Goal: Task Accomplishment & Management: Use online tool/utility

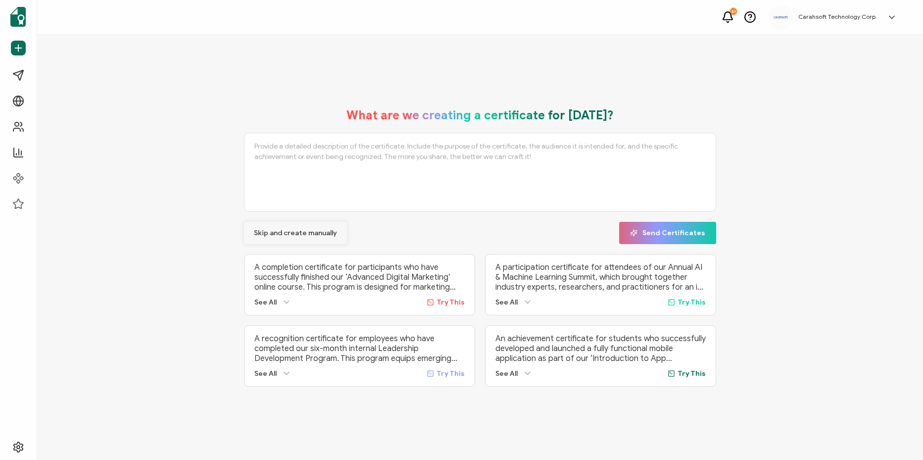
click at [310, 225] on button "Skip and create manually" at bounding box center [295, 233] width 103 height 22
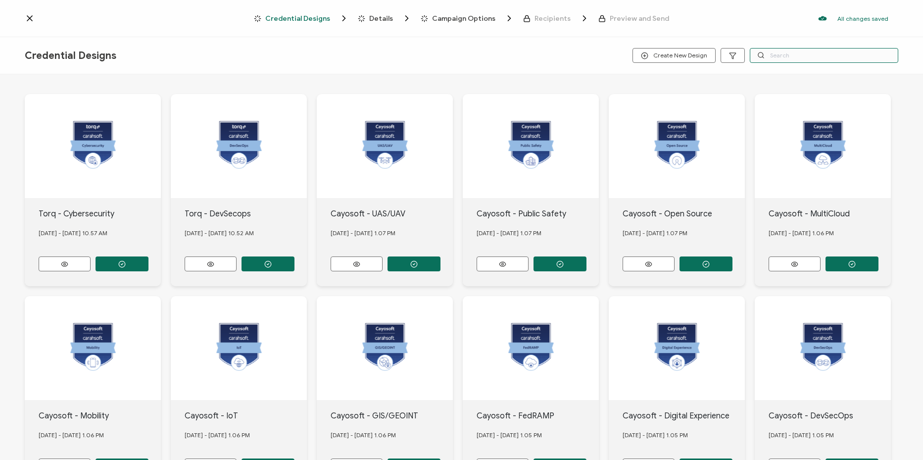
click at [799, 57] on input "text" at bounding box center [824, 55] width 148 height 15
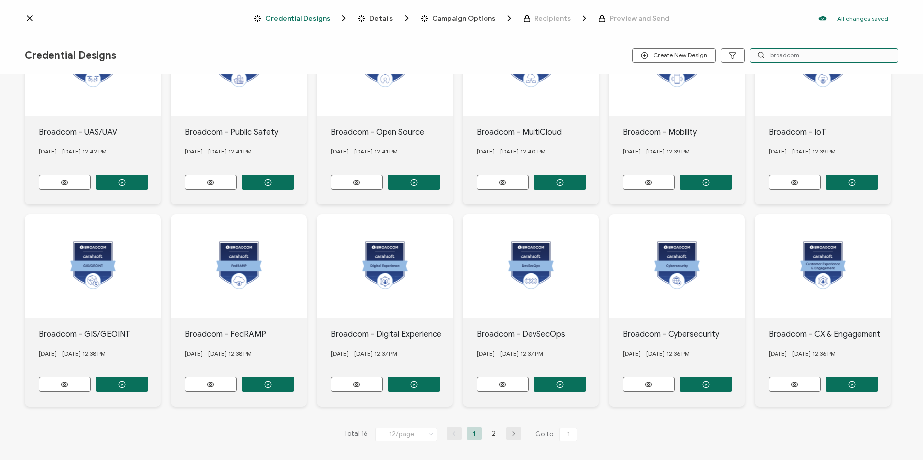
scroll to position [83, 0]
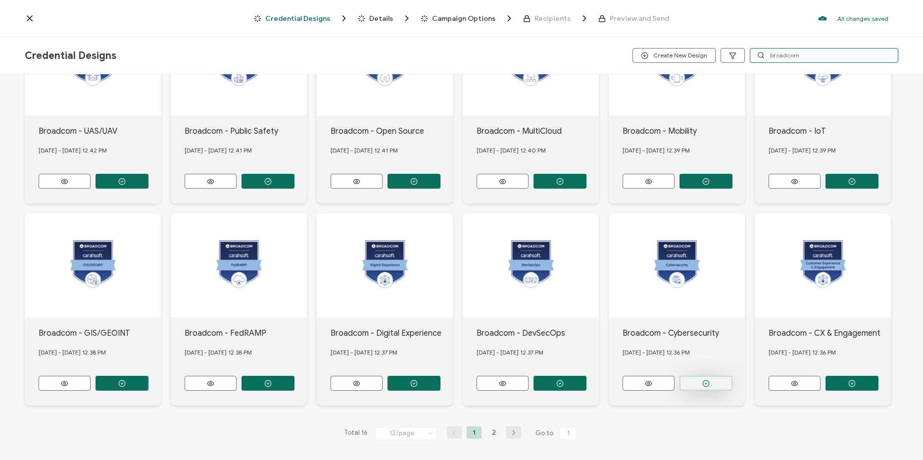
type input "broadcom"
click at [148, 189] on button "button" at bounding box center [121, 181] width 53 height 15
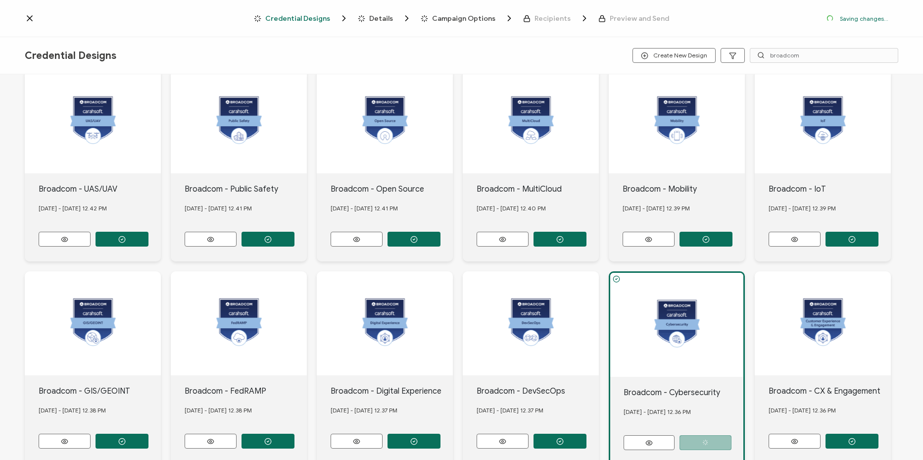
scroll to position [141, 0]
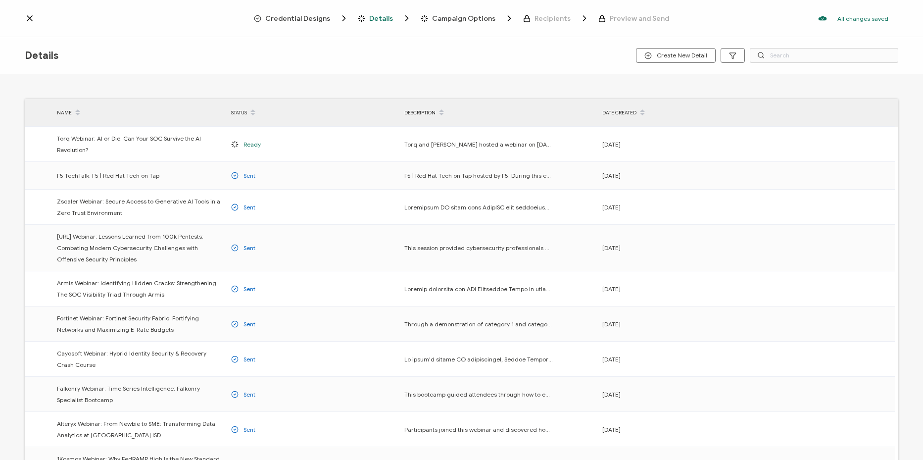
click at [298, 17] on span "Credential Designs" at bounding box center [297, 18] width 65 height 7
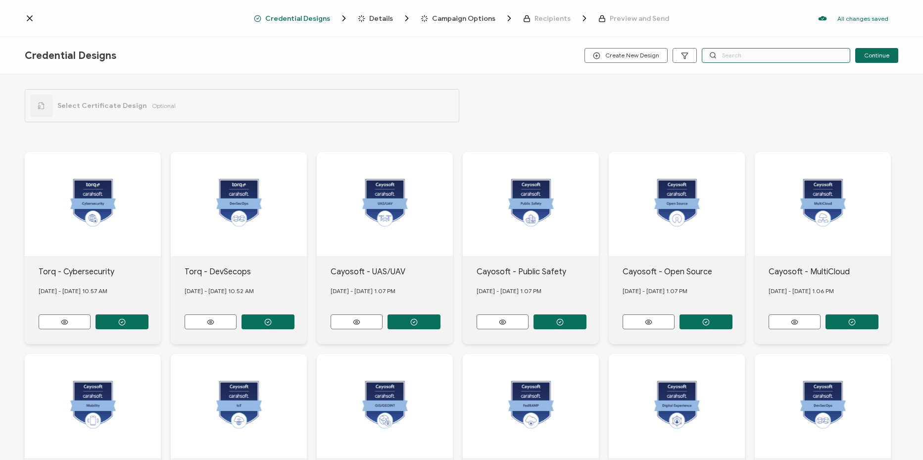
click at [825, 57] on input "text" at bounding box center [776, 55] width 148 height 15
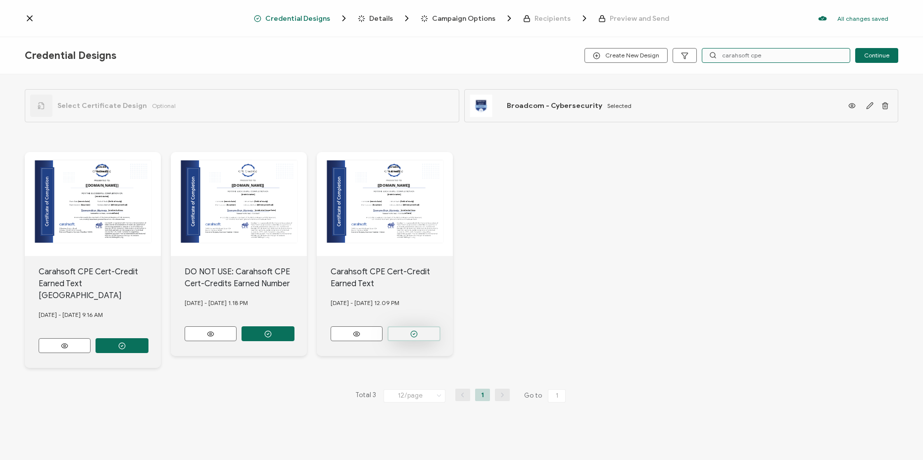
type input "carahsoft cpe"
click at [148, 338] on button "button" at bounding box center [121, 345] width 53 height 15
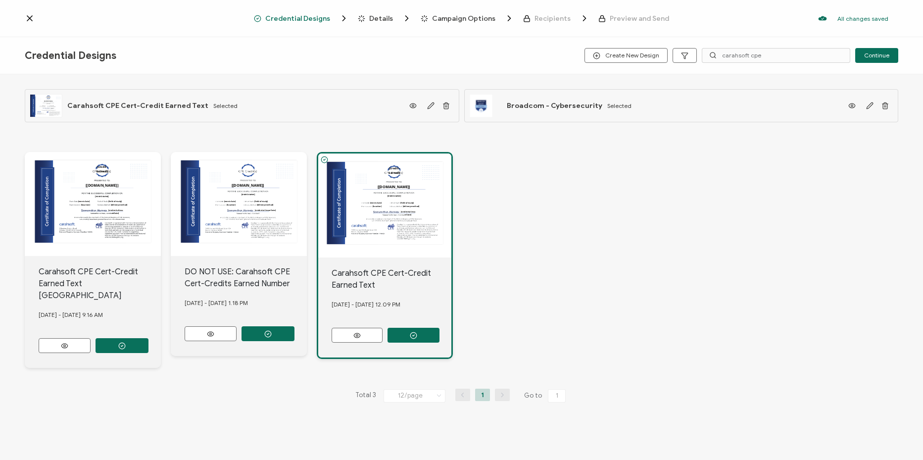
click at [389, 20] on span "Details" at bounding box center [381, 18] width 24 height 7
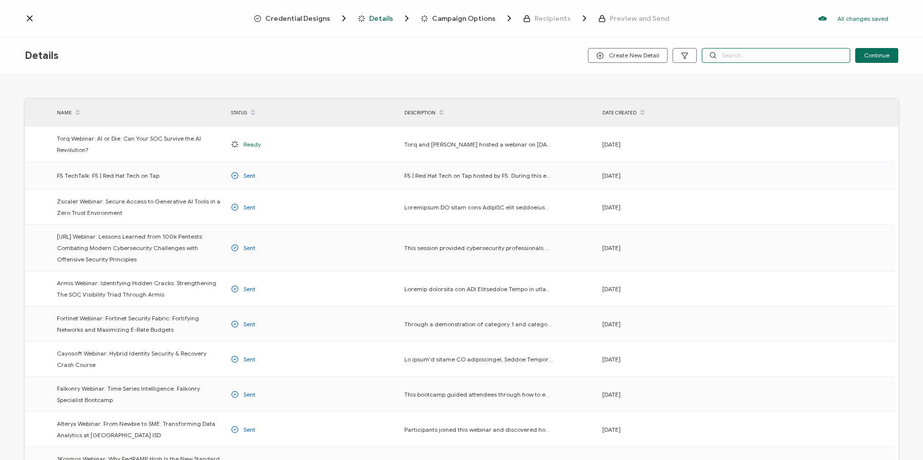
click at [746, 50] on input "text" at bounding box center [776, 55] width 148 height 15
click at [610, 115] on div "DATE CREATED" at bounding box center [683, 112] width 173 height 17
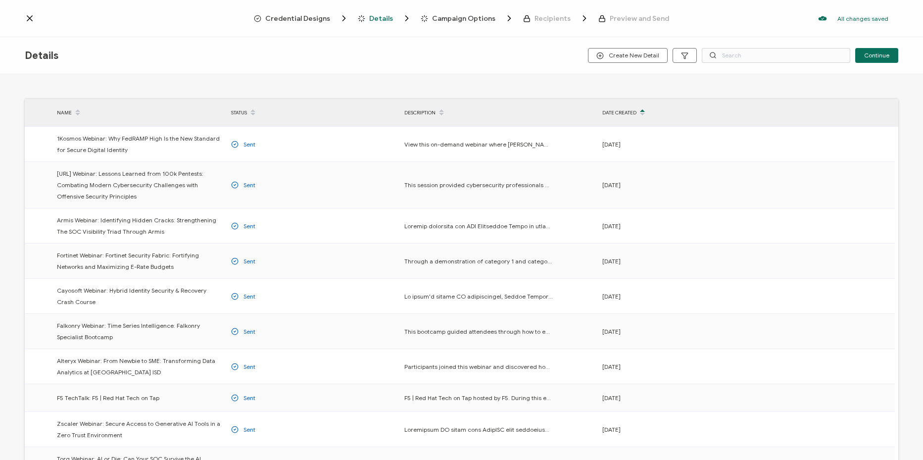
click at [610, 115] on div "DATE CREATED" at bounding box center [683, 112] width 173 height 17
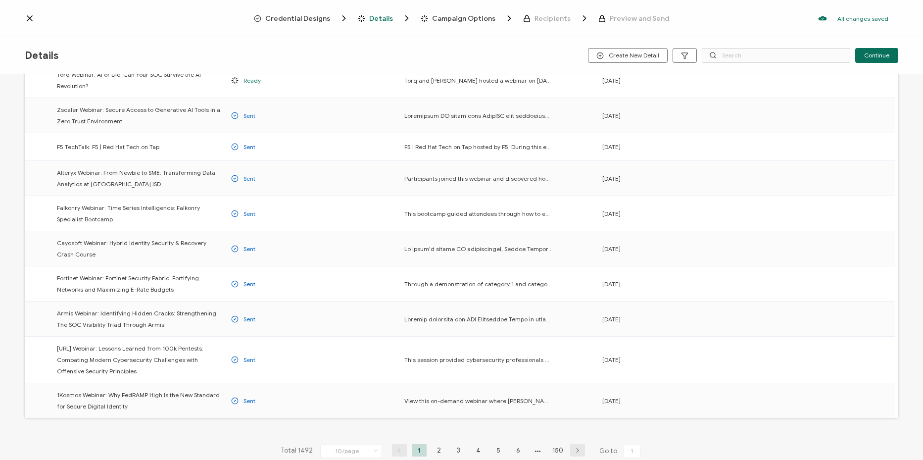
scroll to position [115, 0]
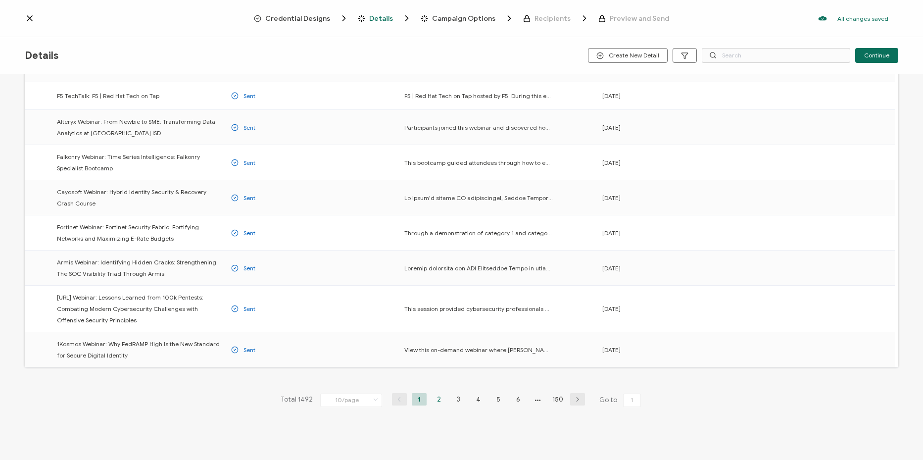
click at [437, 404] on li "2" at bounding box center [438, 399] width 15 height 12
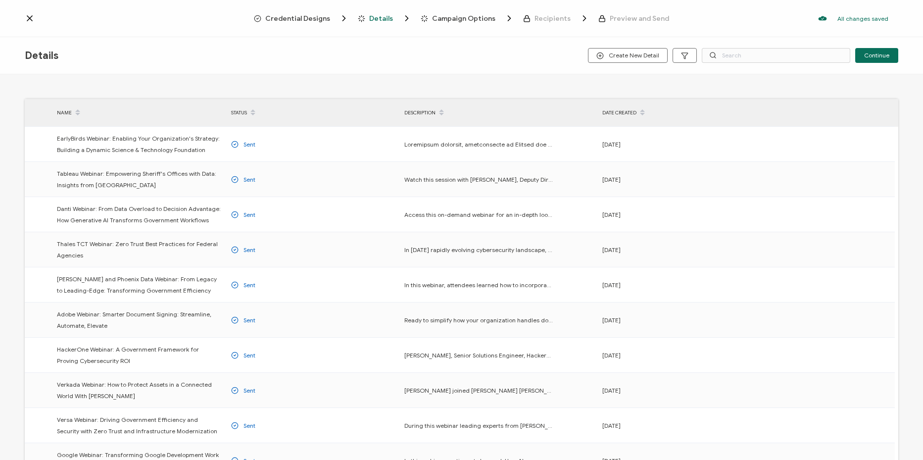
click at [632, 107] on div "DATE CREATED" at bounding box center [683, 112] width 173 height 17
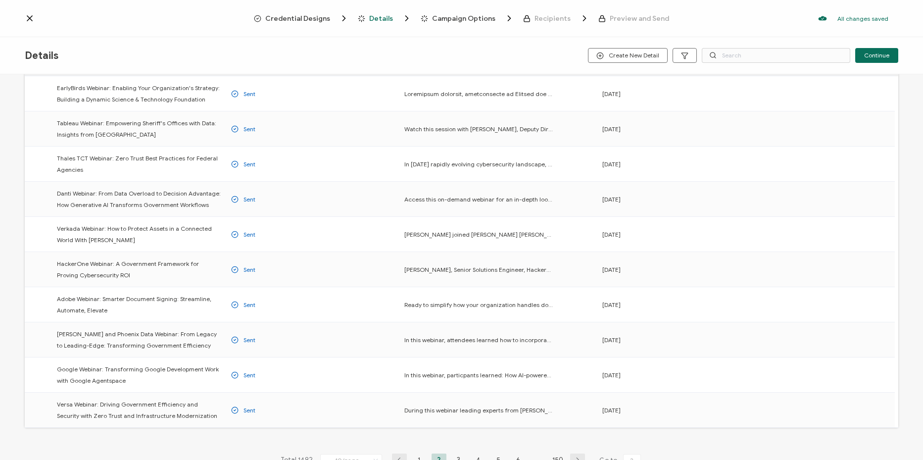
scroll to position [111, 0]
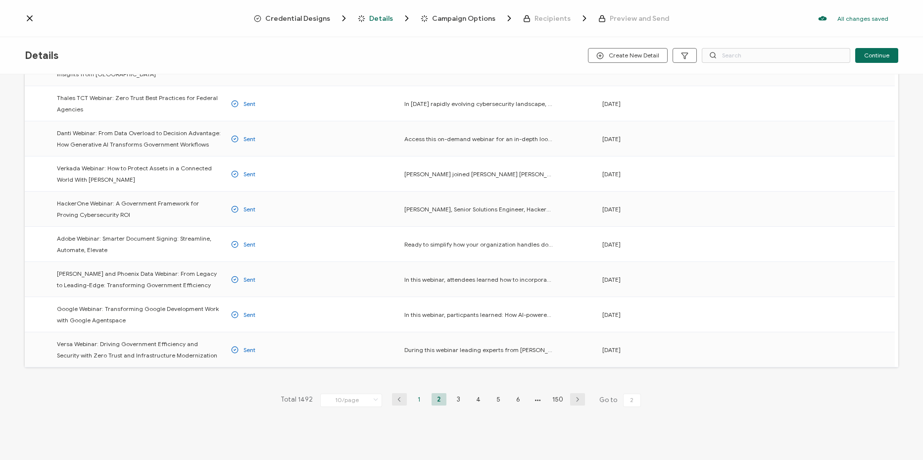
click at [412, 400] on li "1" at bounding box center [419, 399] width 15 height 12
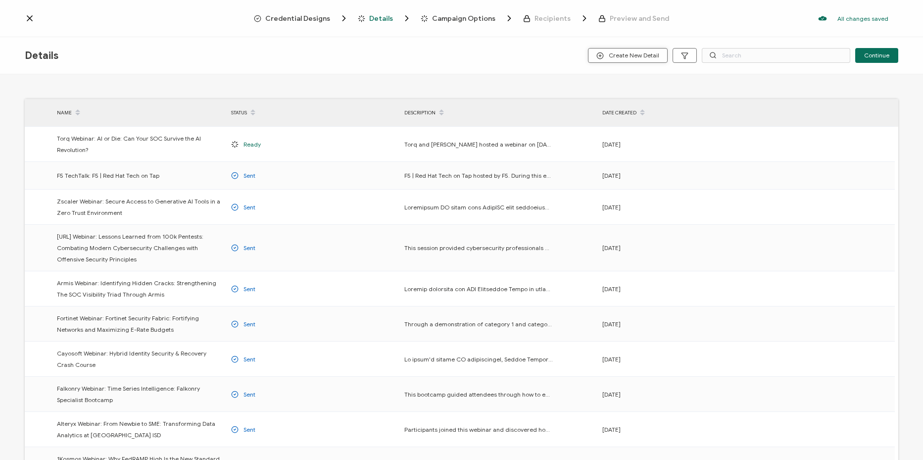
click at [640, 52] on span "Create New Detail" at bounding box center [627, 55] width 63 height 7
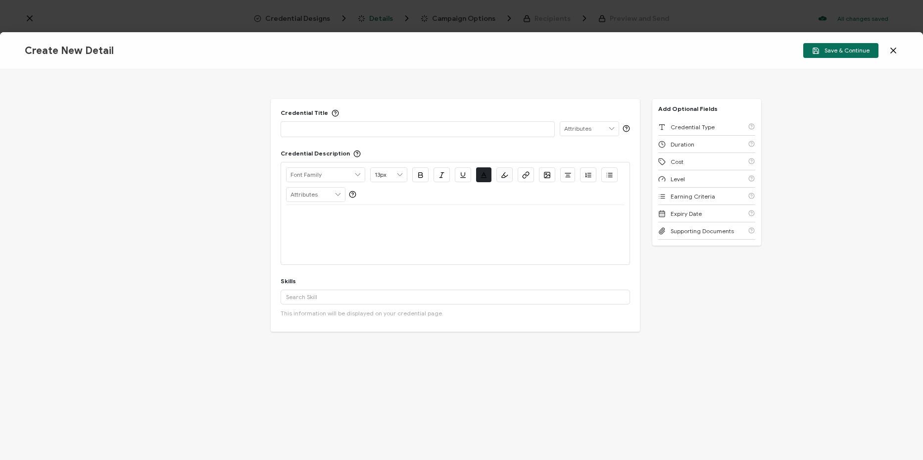
click at [483, 124] on p at bounding box center [417, 129] width 263 height 10
click at [389, 127] on p at bounding box center [417, 129] width 263 height 10
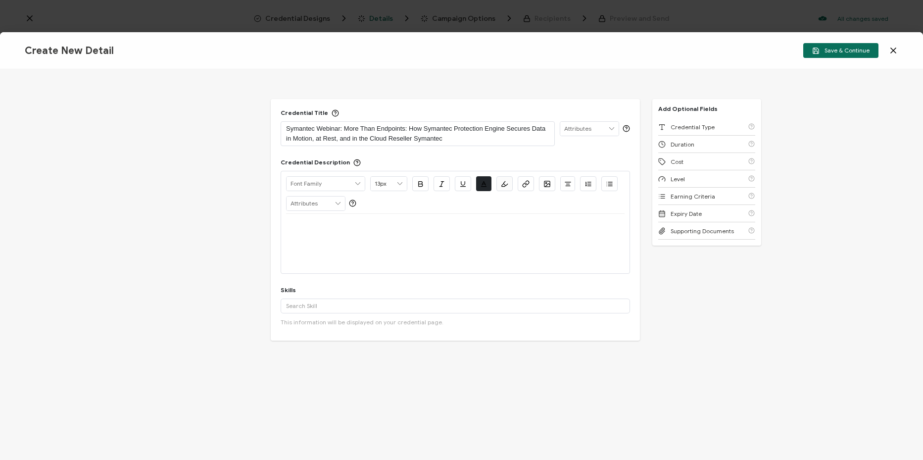
click at [455, 226] on p at bounding box center [455, 225] width 338 height 9
click at [567, 240] on div at bounding box center [455, 243] width 338 height 59
click at [520, 227] on p at bounding box center [455, 225] width 338 height 9
paste div
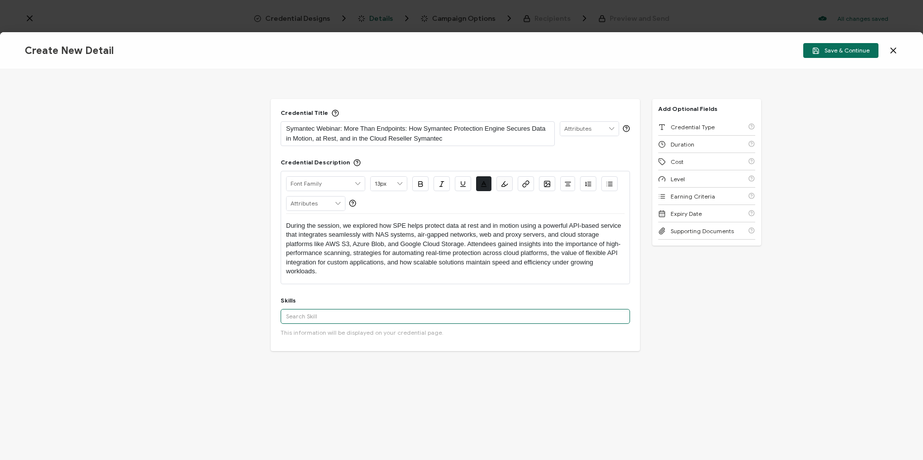
click at [331, 314] on input "text" at bounding box center [455, 316] width 349 height 15
click at [330, 400] on div "Cyber Security" at bounding box center [455, 404] width 349 height 17
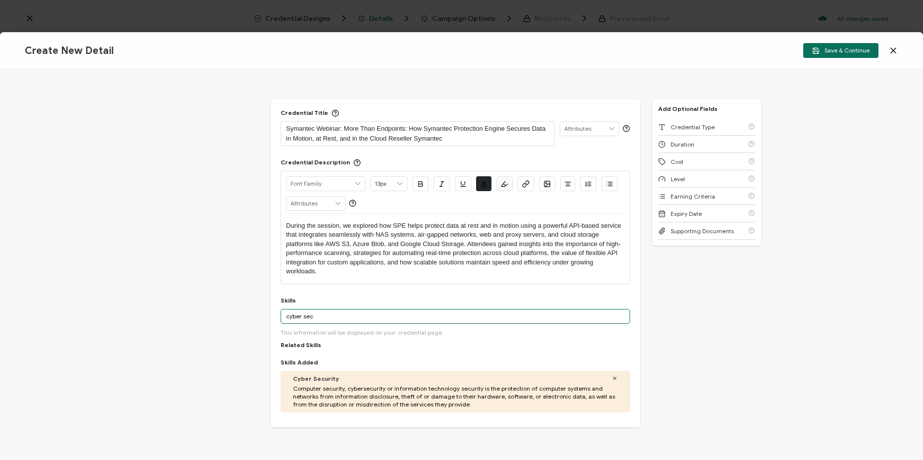
click at [358, 320] on input "cyber sec" at bounding box center [455, 316] width 349 height 15
paste input "Cybersecurity, Endpoint Security, Network and Infrastructure"
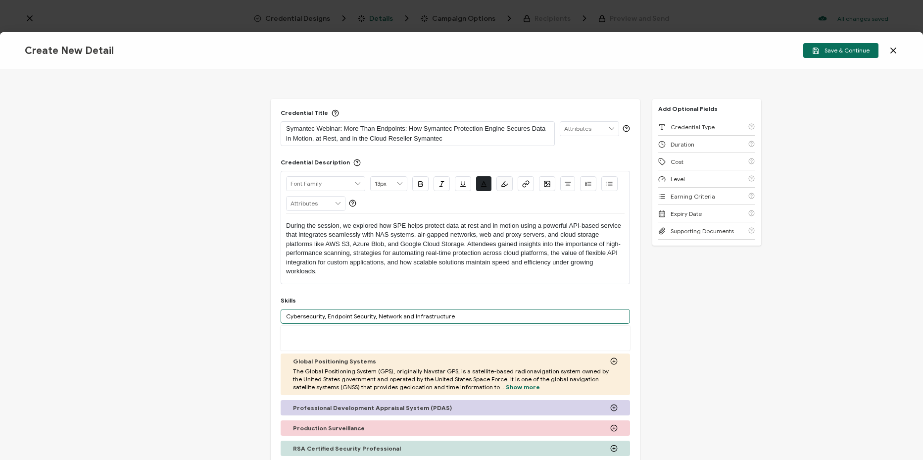
click at [324, 319] on input "Cybersecurity, Endpoint Security, Network and Infrastructure" at bounding box center [455, 316] width 349 height 15
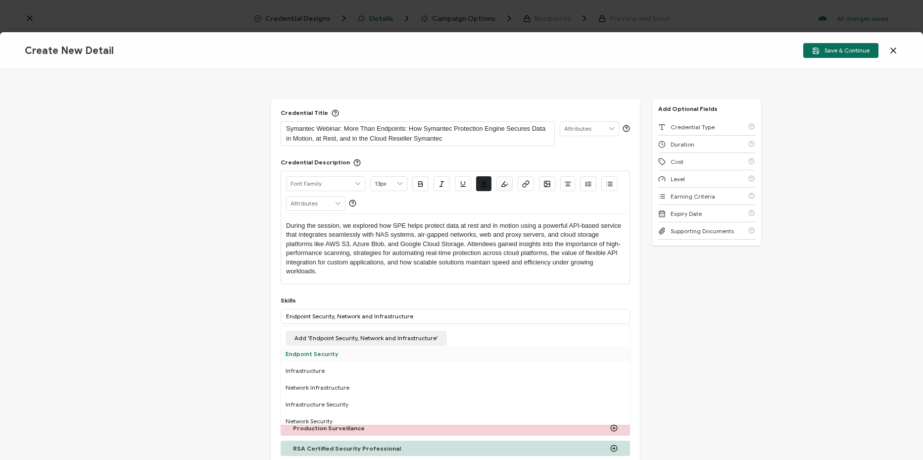
click at [313, 356] on div "Endpoint Security" at bounding box center [455, 353] width 349 height 17
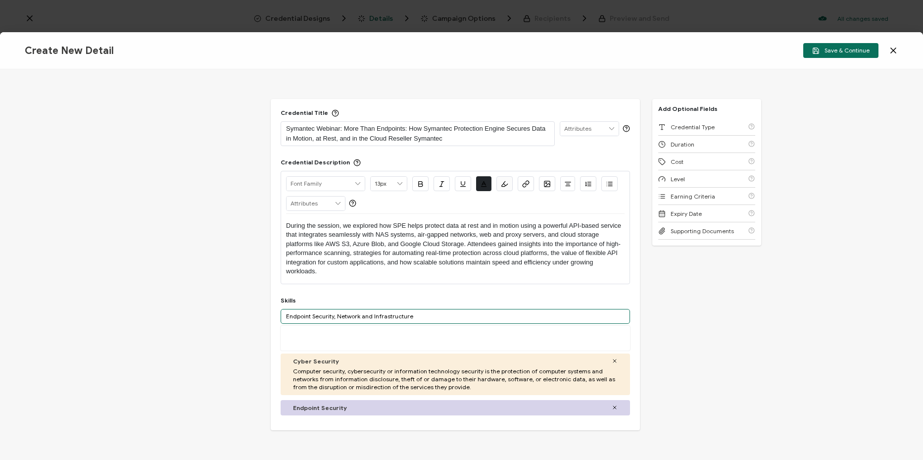
click at [334, 317] on input "Endpoint Security, Network and Infrastructure" at bounding box center [455, 316] width 349 height 15
click at [385, 314] on input "Network and Infrastructure" at bounding box center [455, 316] width 349 height 15
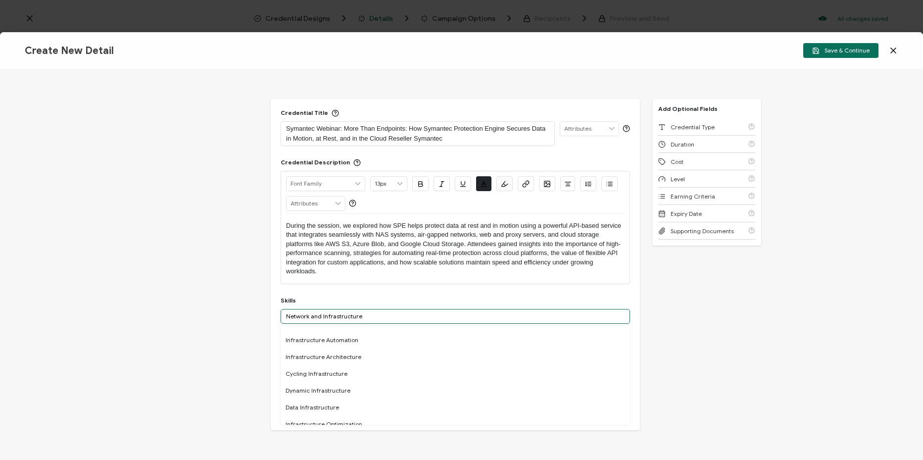
scroll to position [198, 0]
type input "Network and Infrastructure"
click at [235, 361] on div "Credential Title Symantec Webinar: More Than Endpoints: How Symantec Protection…" at bounding box center [461, 264] width 923 height 390
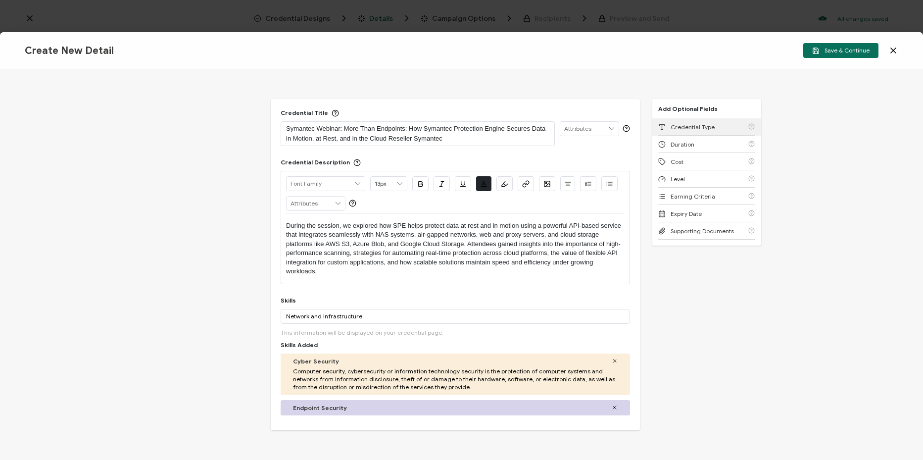
click at [688, 132] on div "Credential Type" at bounding box center [706, 126] width 97 height 17
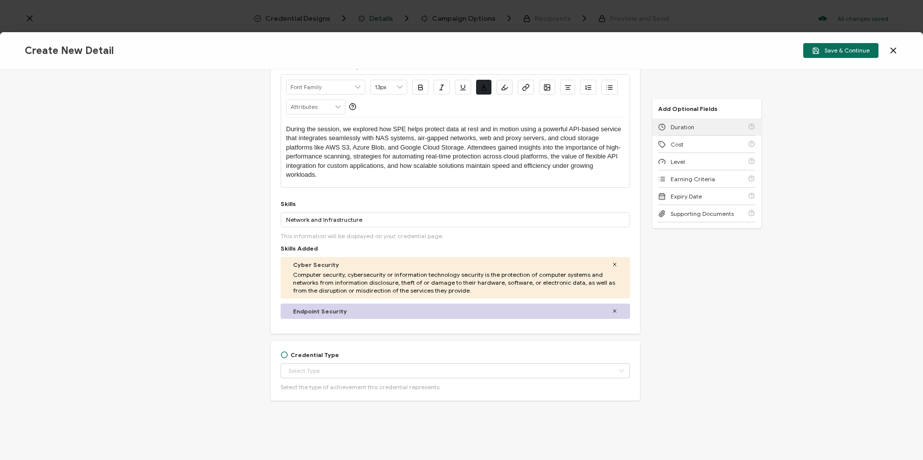
click at [688, 132] on div "Duration" at bounding box center [706, 126] width 97 height 17
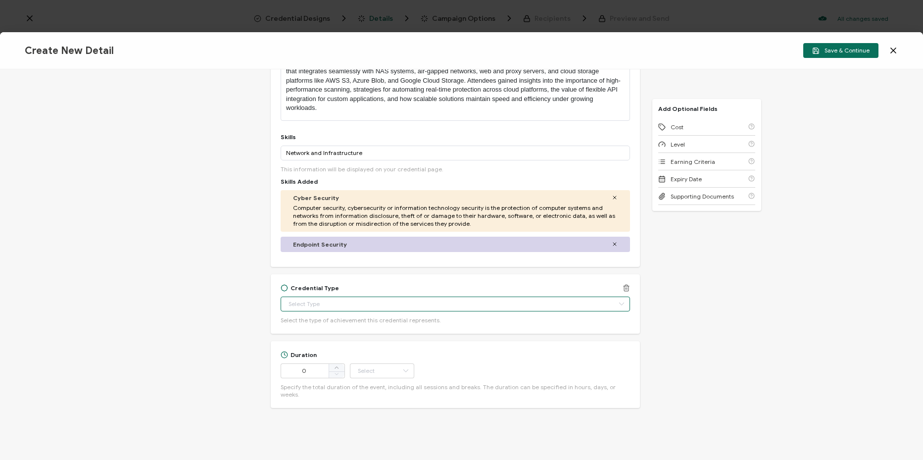
click at [417, 305] on input "text" at bounding box center [455, 303] width 349 height 15
click at [349, 428] on span "Certificate of Completion" at bounding box center [325, 429] width 71 height 7
type input "Certificate of Completion"
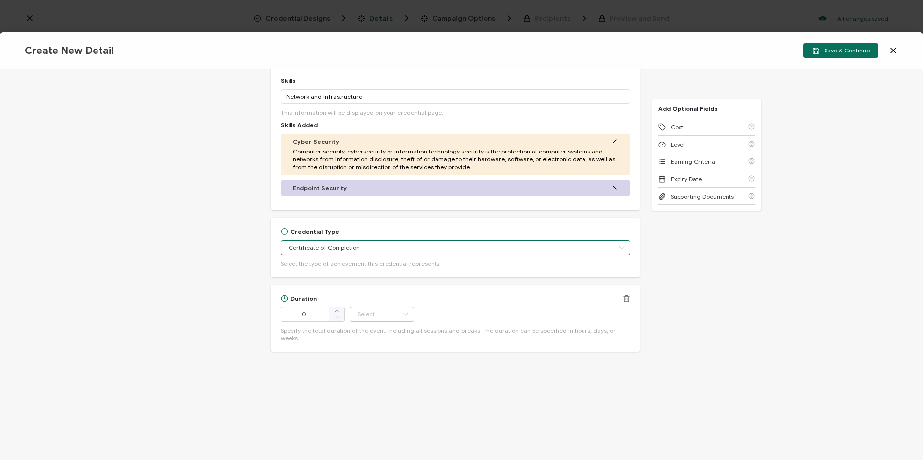
scroll to position [223, 0]
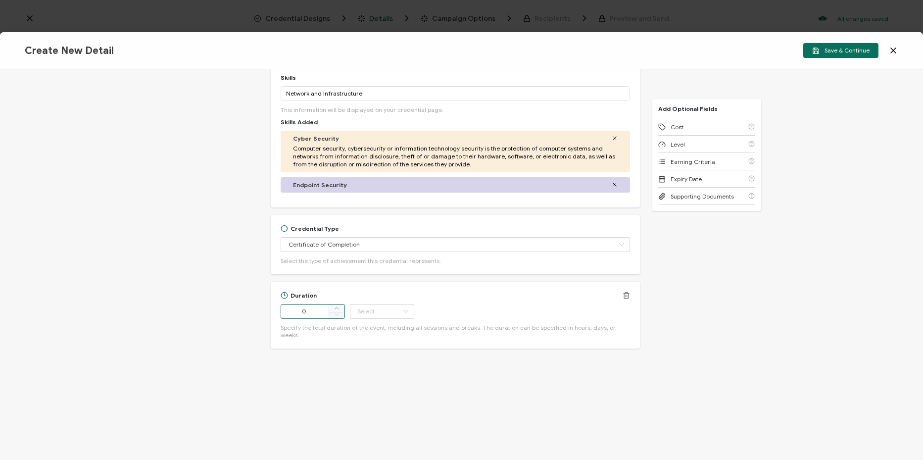
drag, startPoint x: 323, startPoint y: 311, endPoint x: 284, endPoint y: 314, distance: 39.2
click at [284, 314] on input "0" at bounding box center [313, 311] width 64 height 15
type input "52"
click at [377, 311] on input "text" at bounding box center [382, 311] width 64 height 15
click at [378, 417] on li "Minute" at bounding box center [382, 420] width 67 height 17
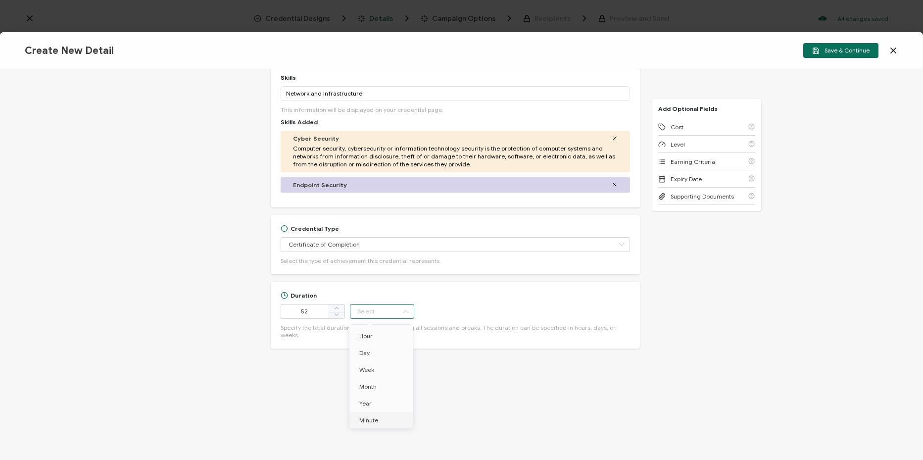
type input "Minute"
click at [577, 329] on span "Specify the total duration of the event, including all sessions and breaks. The…" at bounding box center [455, 331] width 349 height 15
click at [700, 134] on div "Cost" at bounding box center [706, 126] width 97 height 17
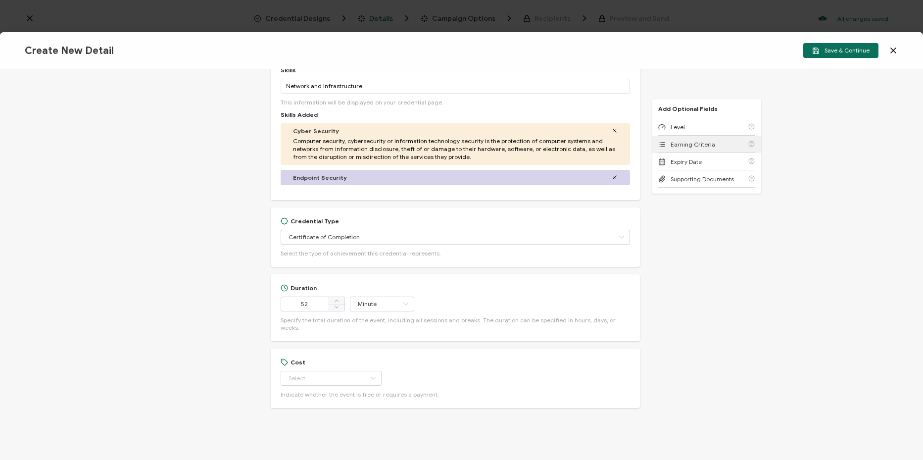
click at [714, 139] on div "Earning Criteria" at bounding box center [706, 144] width 97 height 17
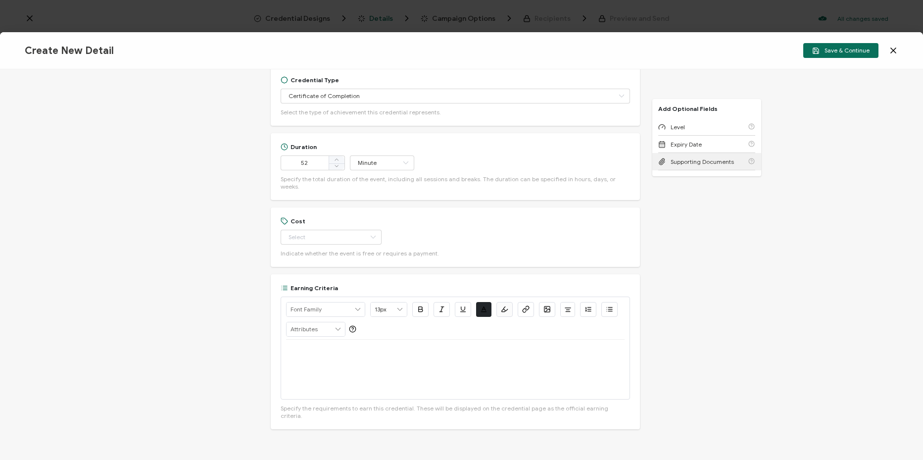
scroll to position [385, 0]
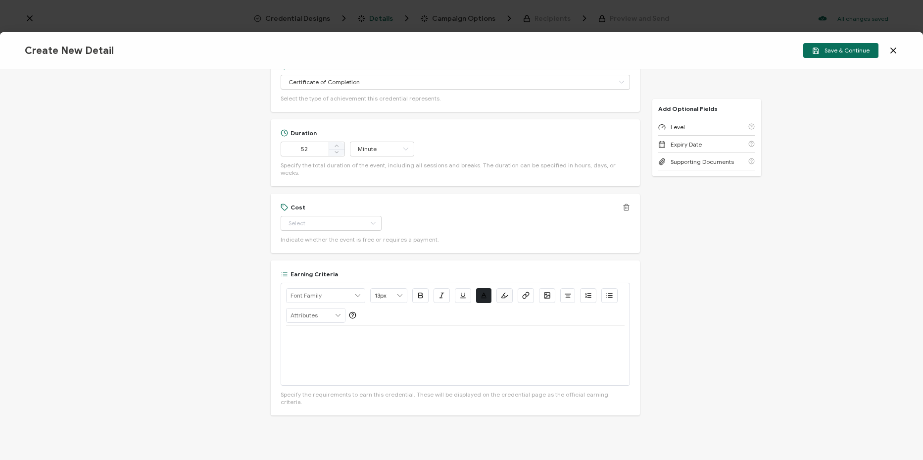
click at [625, 203] on icon at bounding box center [625, 206] width 7 height 7
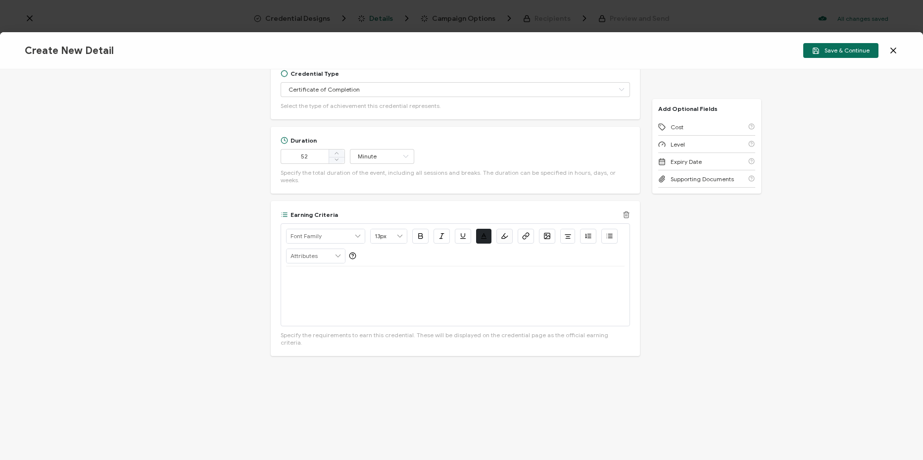
click at [416, 274] on p at bounding box center [455, 278] width 338 height 9
click at [432, 274] on p "View On-Demand >" at bounding box center [455, 278] width 338 height 9
click at [523, 232] on icon "button" at bounding box center [525, 235] width 7 height 7
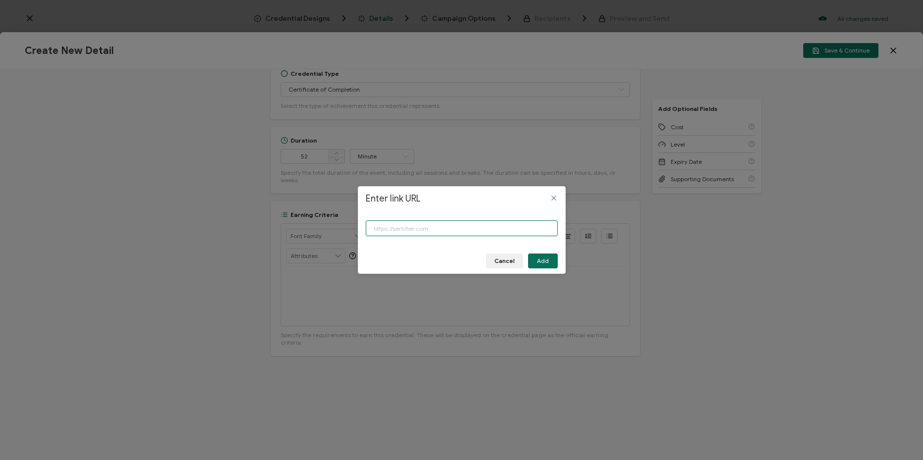
click at [511, 231] on input "Enter link URL" at bounding box center [462, 228] width 192 height 16
click at [434, 229] on input "Enter link URL" at bounding box center [462, 228] width 192 height 16
click at [480, 228] on input "Enter link URL" at bounding box center [462, 228] width 192 height 16
paste input "[URL][DOMAIN_NAME]"
type input "[URL][DOMAIN_NAME]"
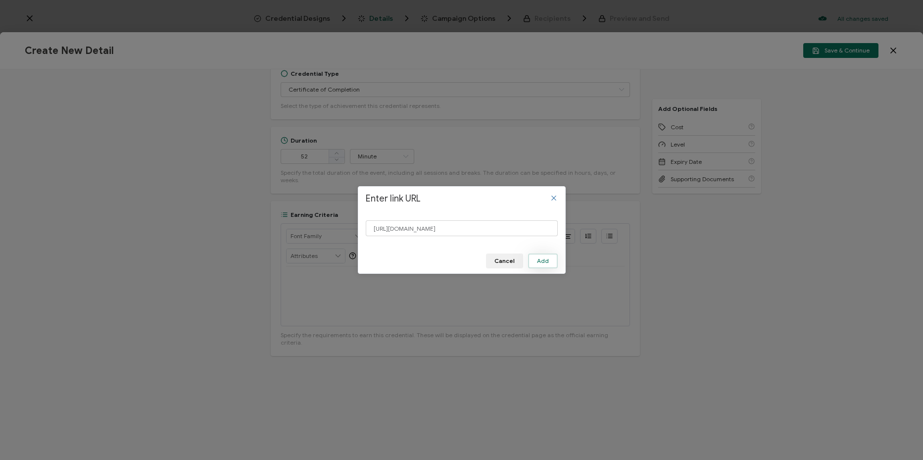
click at [552, 259] on button "Add" at bounding box center [543, 260] width 30 height 15
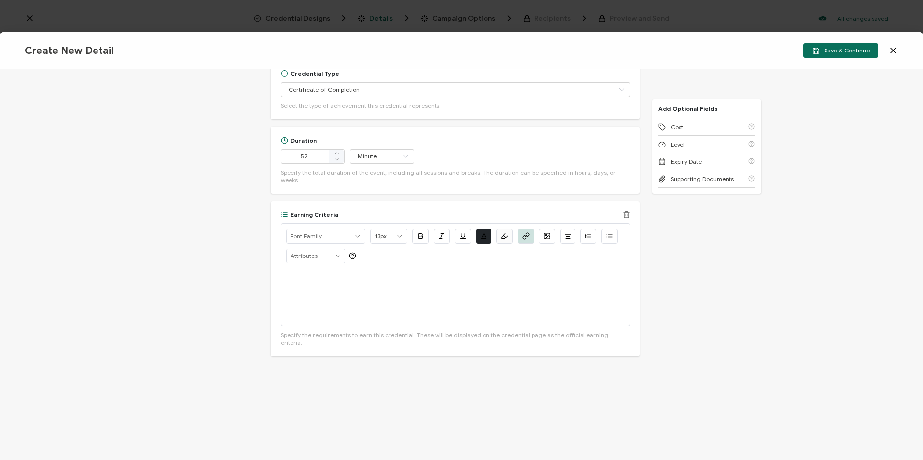
click at [478, 292] on div "﻿" at bounding box center [455, 295] width 338 height 59
click at [523, 232] on icon "button" at bounding box center [525, 235] width 7 height 7
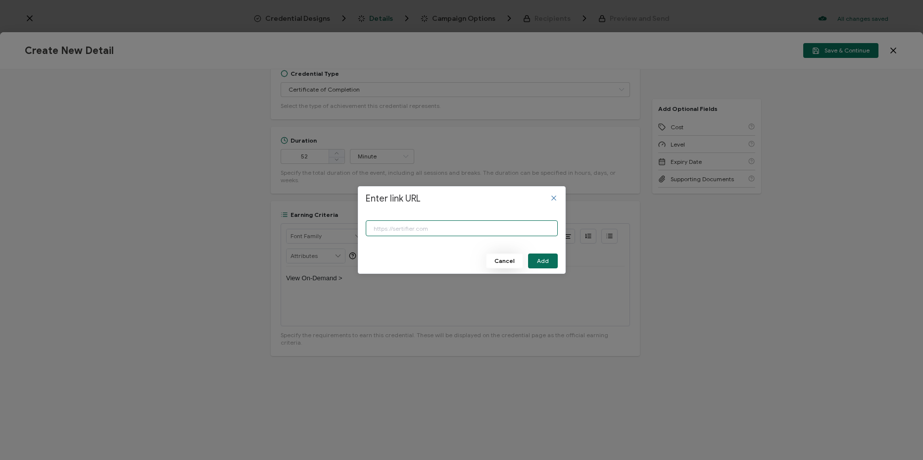
paste input "[URL][DOMAIN_NAME]"
type input "[URL][DOMAIN_NAME]"
click at [554, 261] on button "Add" at bounding box center [543, 260] width 30 height 15
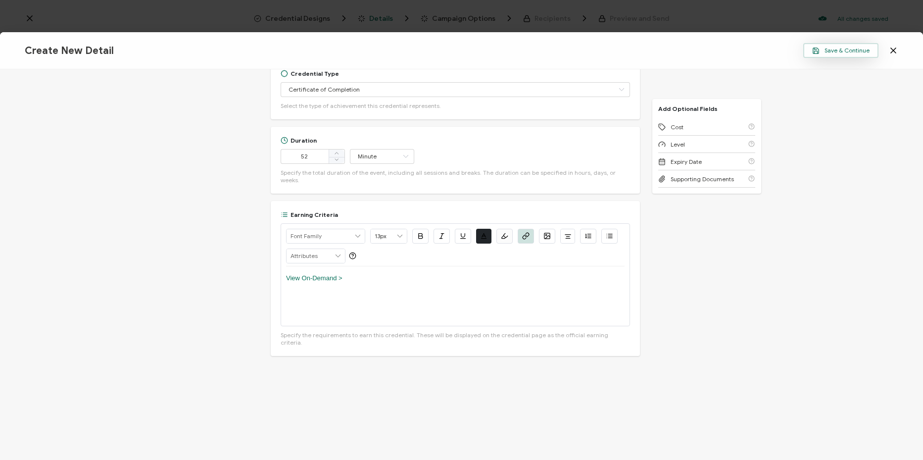
click at [845, 54] on span "Save & Continue" at bounding box center [840, 50] width 57 height 7
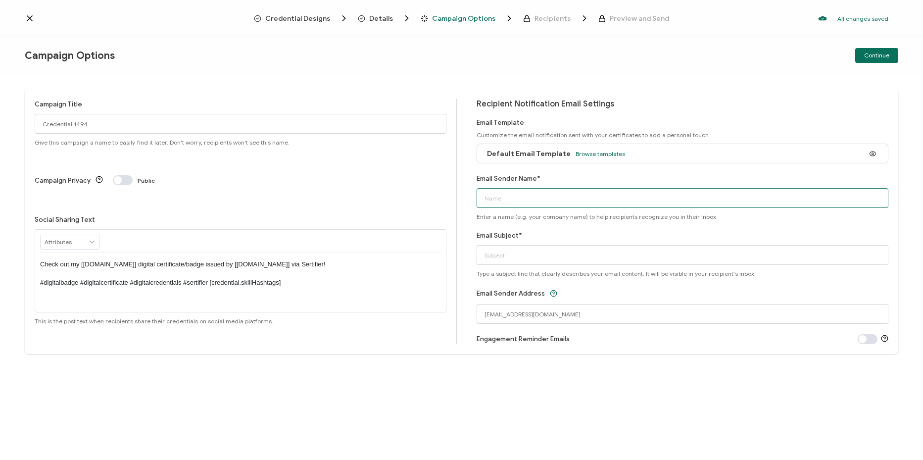
click at [520, 192] on input "Email Sender Name*" at bounding box center [682, 198] width 412 height 20
type input "CPE"
click at [487, 253] on input "Email Subject*" at bounding box center [682, 255] width 412 height 20
click at [395, 21] on span "Details" at bounding box center [385, 18] width 54 height 10
click at [385, 18] on span "Details" at bounding box center [381, 18] width 24 height 7
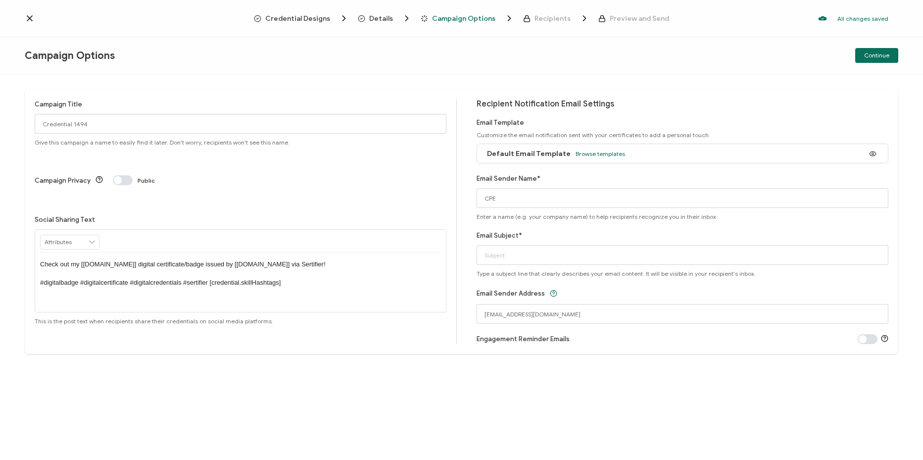
click at [465, 16] on span "Campaign Options" at bounding box center [463, 18] width 63 height 7
click at [539, 256] on input "Email Subject*" at bounding box center [682, 255] width 412 height 20
click at [574, 197] on input "CPE" at bounding box center [682, 198] width 412 height 20
click at [482, 254] on input "Email Subject*" at bounding box center [682, 255] width 412 height 20
paste input "Symantec Webinar: More Than Endpoints: How Symantec Protection Engine Secures D…"
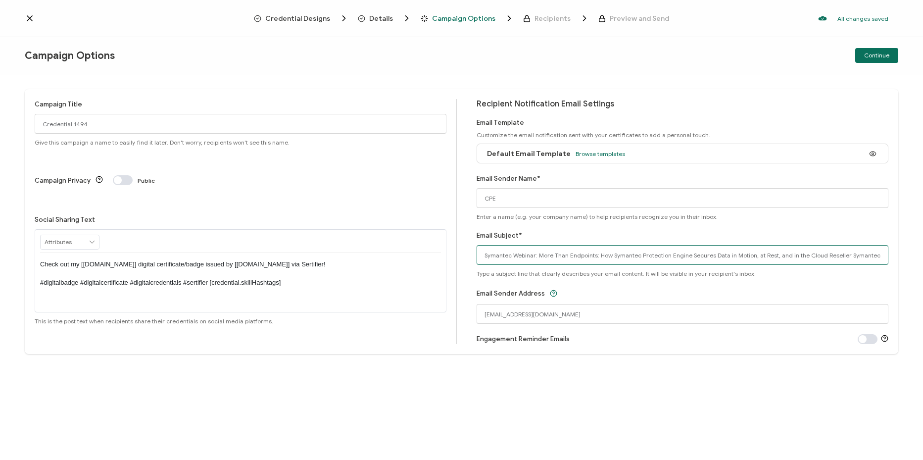
type input "Symantec Webinar: More Than Endpoints: How Symantec Protection Engine Secures D…"
click at [651, 365] on div "Campaign Title Credential 1494 Give this campaign a name to easily find it late…" at bounding box center [461, 266] width 923 height 385
click at [864, 59] on button "Continue" at bounding box center [876, 55] width 43 height 15
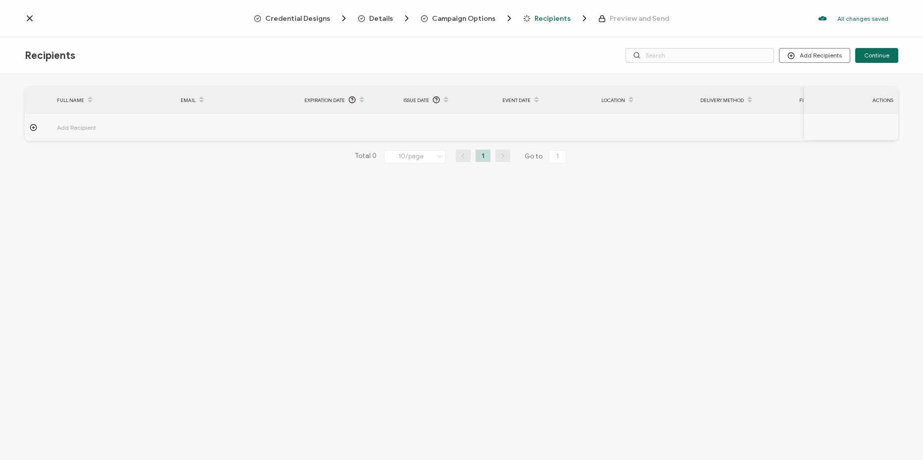
click at [379, 15] on span "Details" at bounding box center [381, 18] width 24 height 7
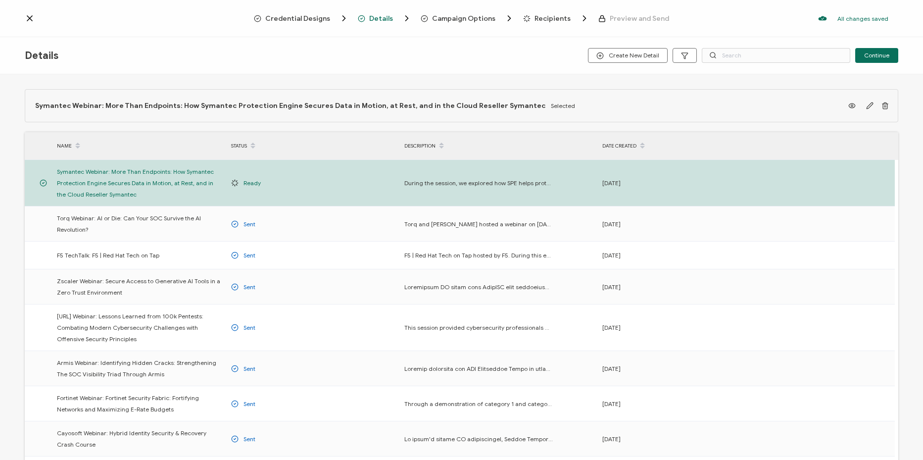
click at [545, 21] on span "Recipients" at bounding box center [552, 18] width 36 height 7
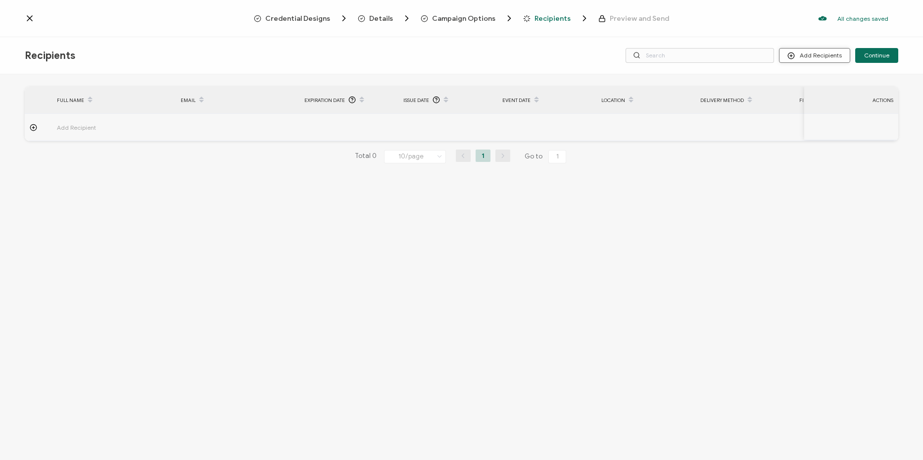
click at [826, 53] on button "Add Recipients" at bounding box center [814, 55] width 71 height 15
click at [830, 84] on span "Upload Recipients" at bounding box center [827, 81] width 50 height 7
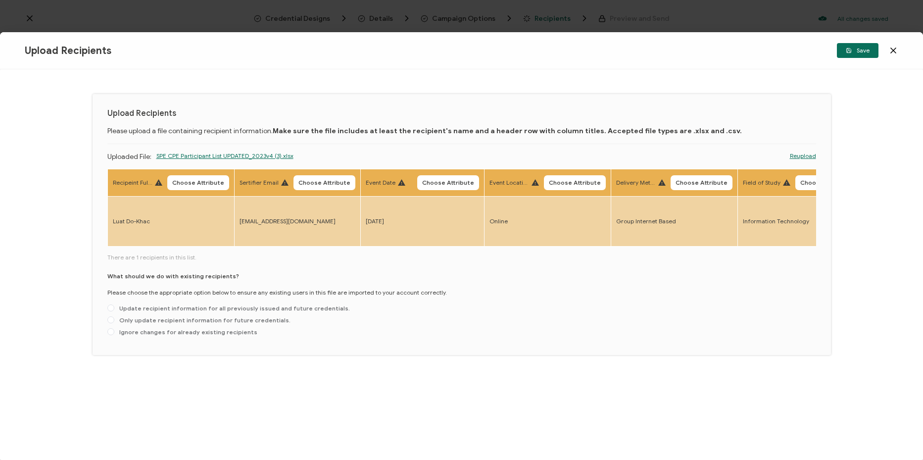
click at [204, 179] on button "Choose Attribute" at bounding box center [198, 182] width 62 height 15
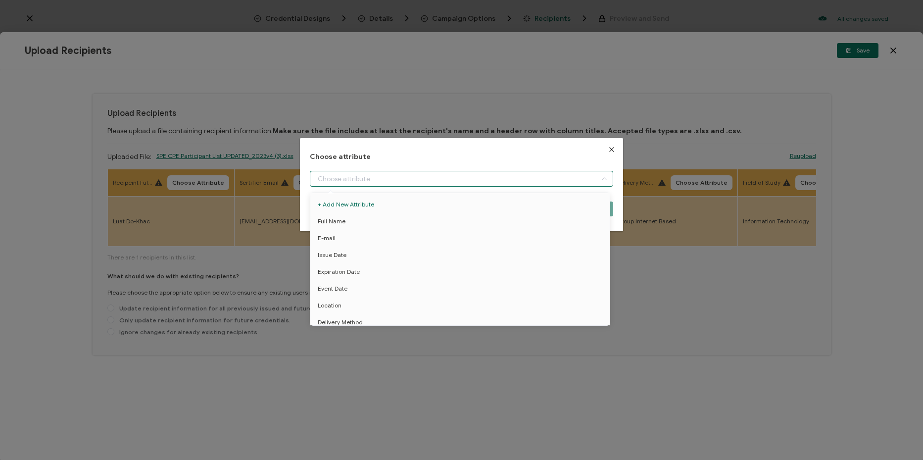
click at [360, 177] on input "dialog" at bounding box center [461, 179] width 303 height 16
click at [385, 217] on li "Full Name" at bounding box center [462, 221] width 308 height 17
type input "Full Name"
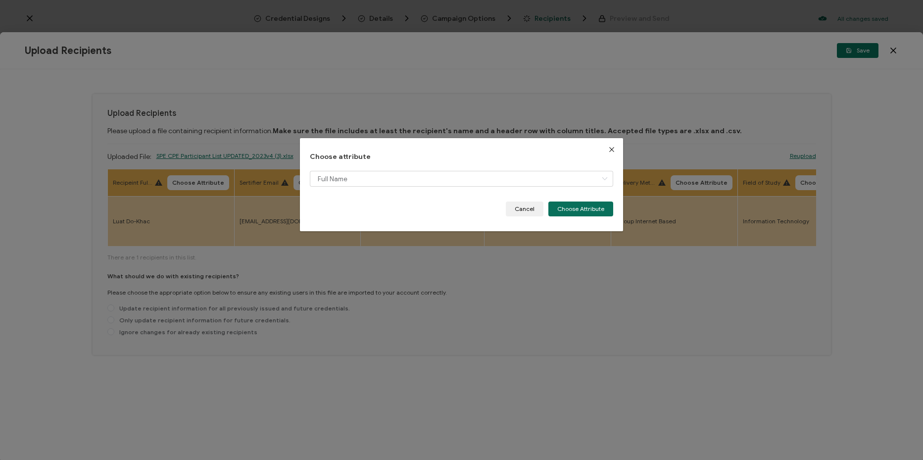
click at [582, 197] on div "Full Name" at bounding box center [461, 186] width 303 height 31
click at [570, 212] on button "Choose Attribute" at bounding box center [580, 208] width 65 height 15
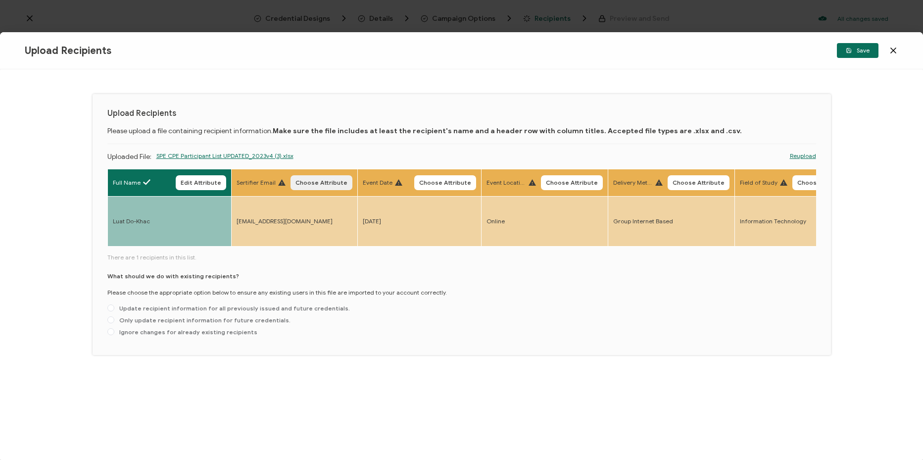
click at [326, 189] on button "Choose Attribute" at bounding box center [321, 182] width 62 height 15
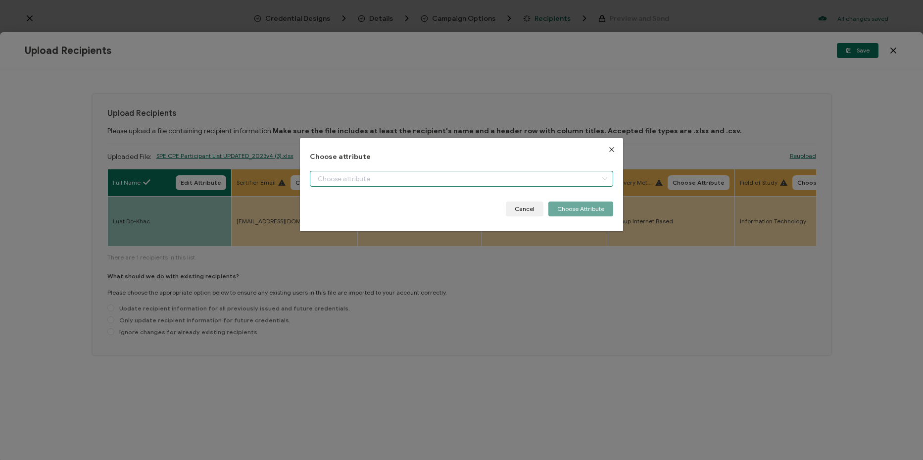
click at [397, 177] on input "dialog" at bounding box center [461, 179] width 303 height 16
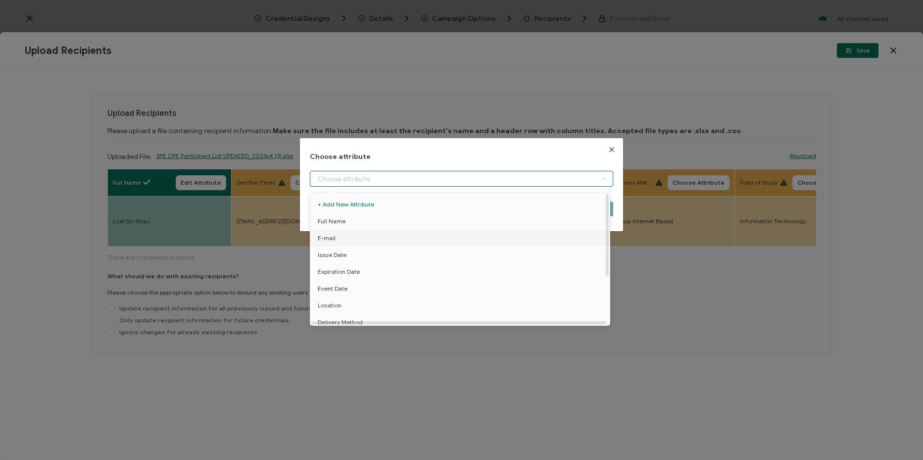
click at [396, 235] on li "E-mail" at bounding box center [462, 238] width 308 height 17
type input "E-mail"
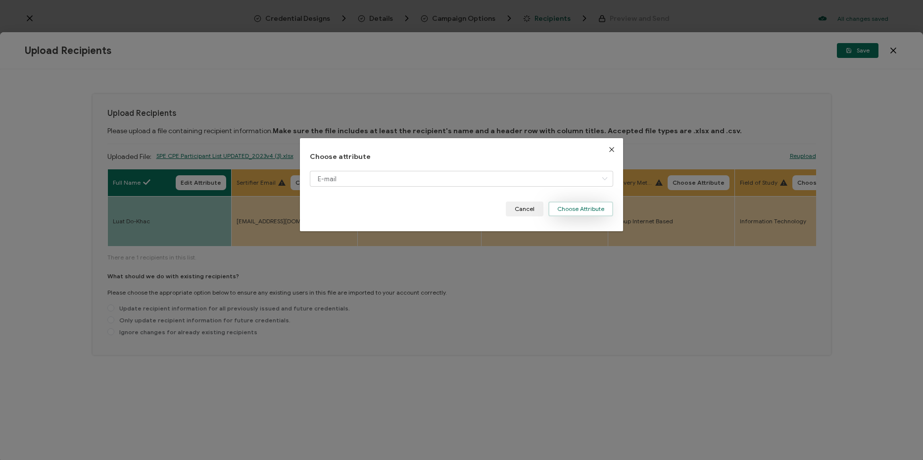
click at [596, 209] on button "Choose Attribute" at bounding box center [580, 208] width 65 height 15
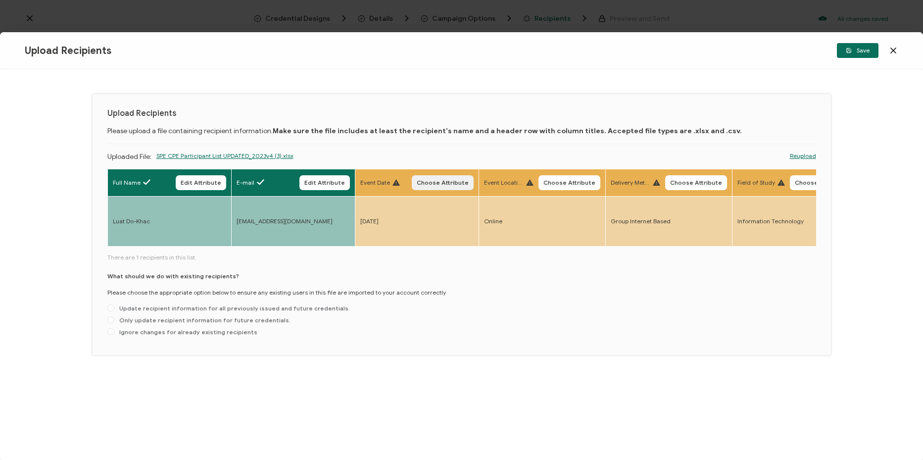
click at [431, 182] on span "Choose Attribute" at bounding box center [443, 183] width 52 height 6
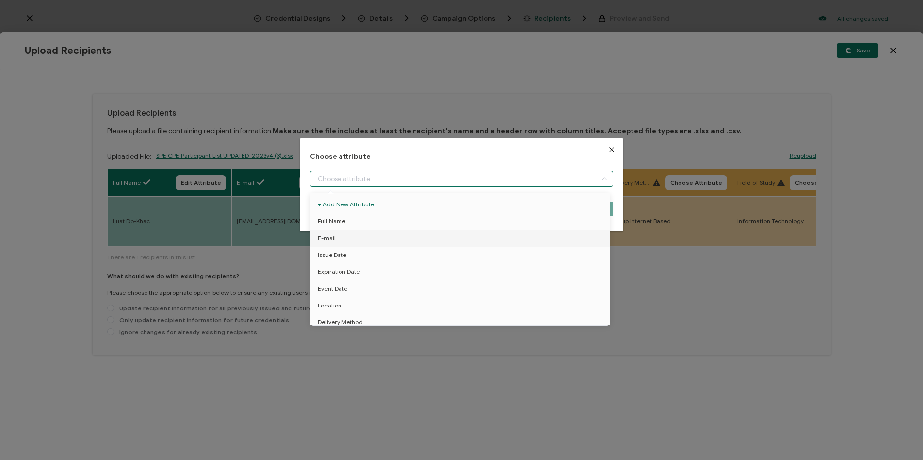
click at [456, 176] on input "dialog" at bounding box center [461, 179] width 303 height 16
click at [424, 283] on li "Event Date" at bounding box center [462, 288] width 308 height 17
type input "Event Date"
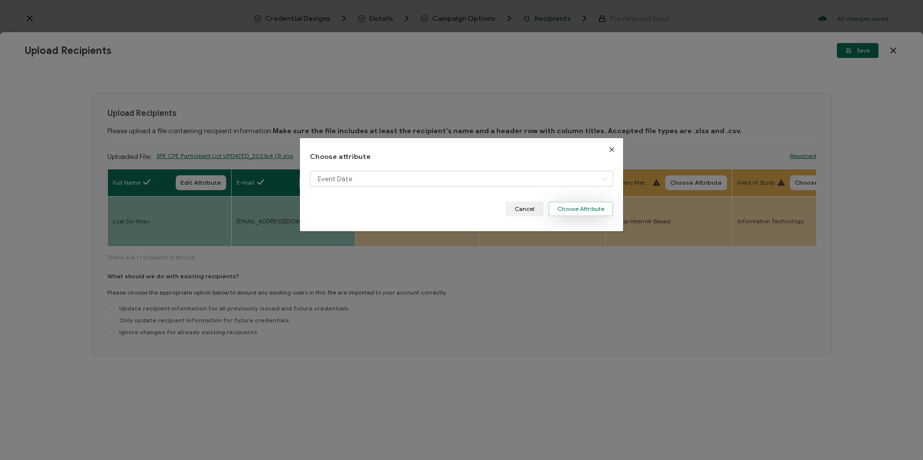
click at [572, 214] on button "Choose Attribute" at bounding box center [580, 208] width 65 height 15
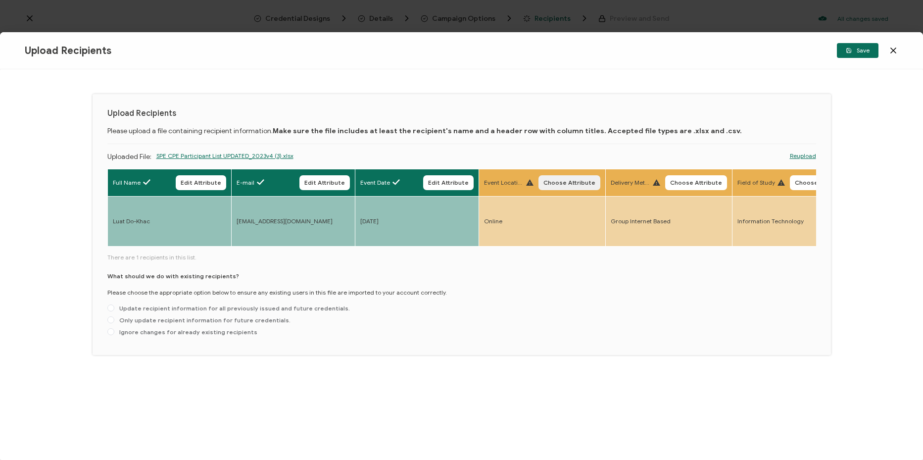
click at [574, 187] on button "Choose Attribute" at bounding box center [569, 182] width 62 height 15
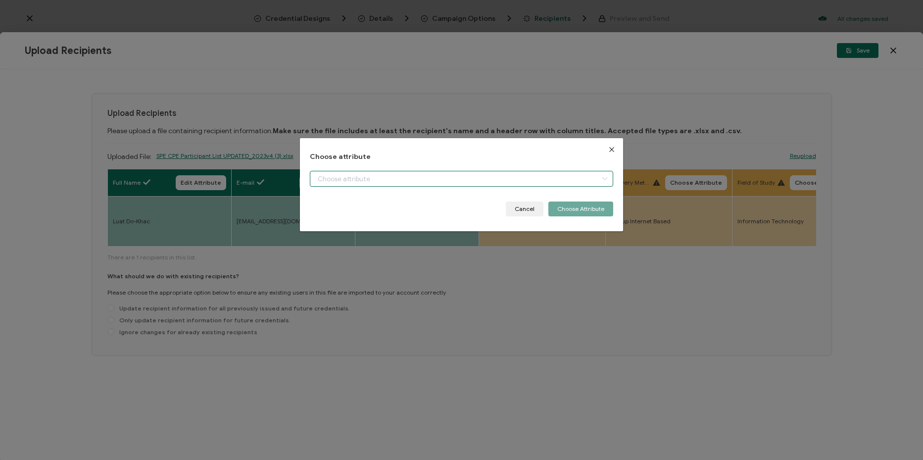
click at [514, 182] on input "dialog" at bounding box center [461, 179] width 303 height 16
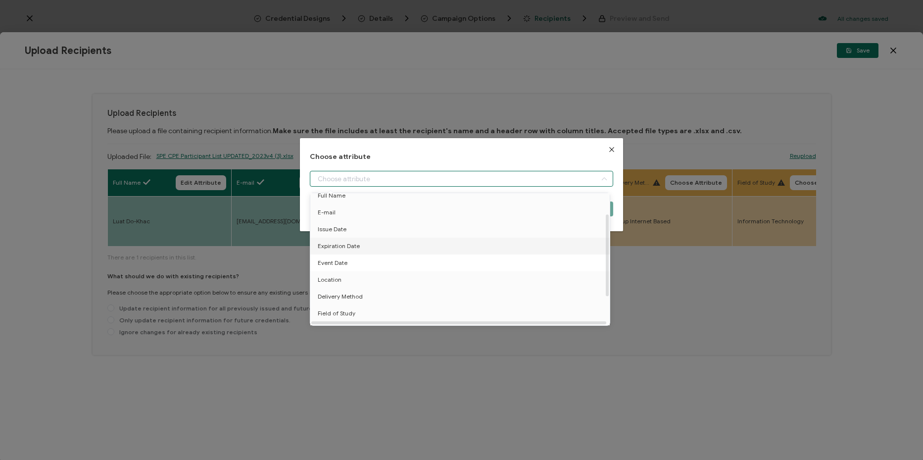
scroll to position [49, 0]
click at [440, 256] on li "Location" at bounding box center [462, 255] width 308 height 17
type input "Location"
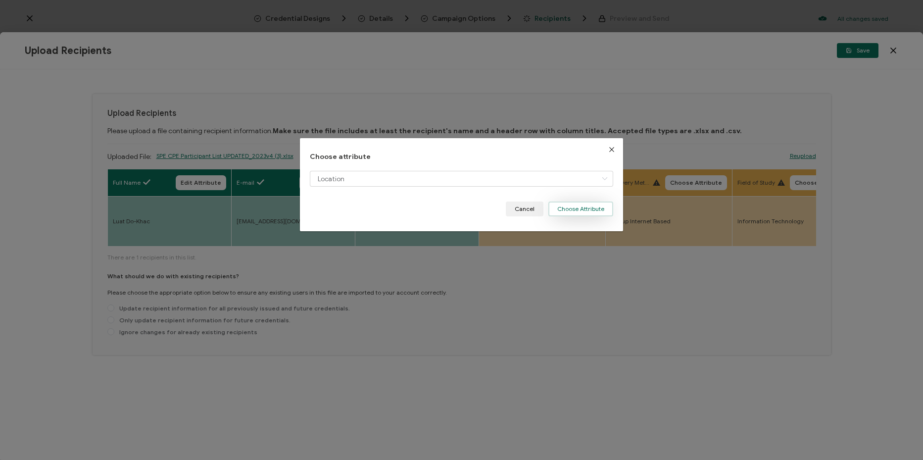
click at [566, 213] on button "Choose Attribute" at bounding box center [580, 208] width 65 height 15
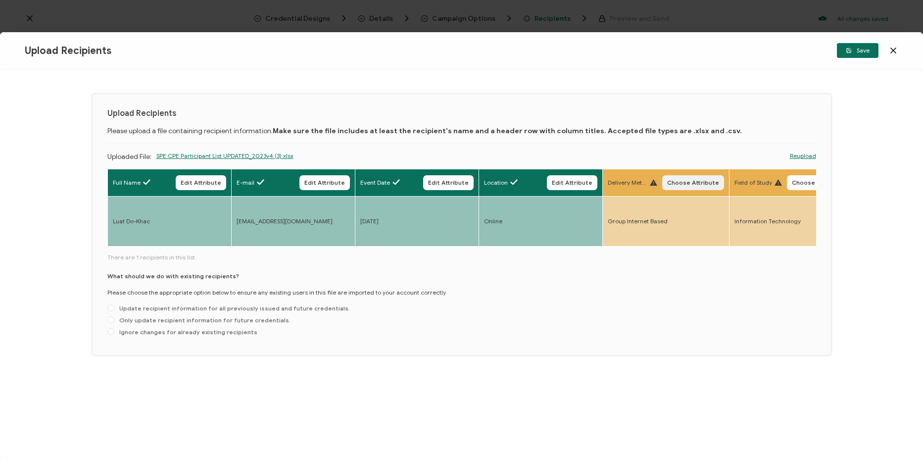
click at [709, 184] on span "Choose Attribute" at bounding box center [693, 183] width 52 height 6
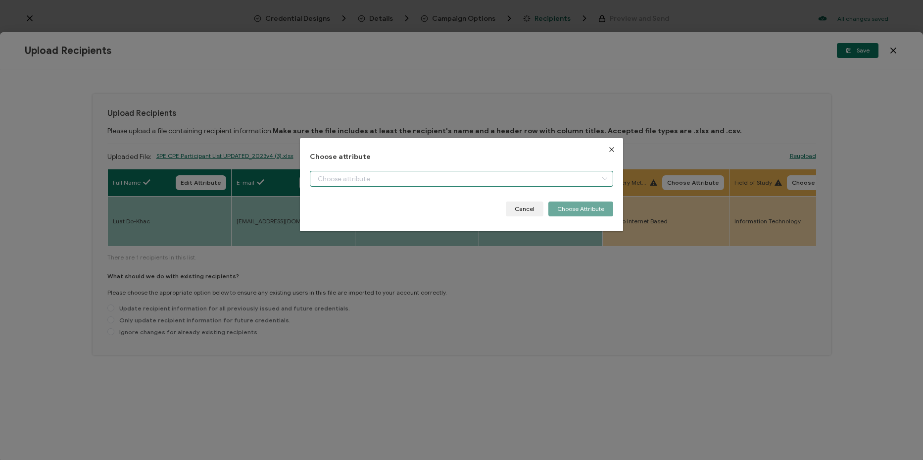
drag, startPoint x: 523, startPoint y: 182, endPoint x: 485, endPoint y: 243, distance: 72.2
click at [523, 183] on input "dialog" at bounding box center [461, 179] width 303 height 16
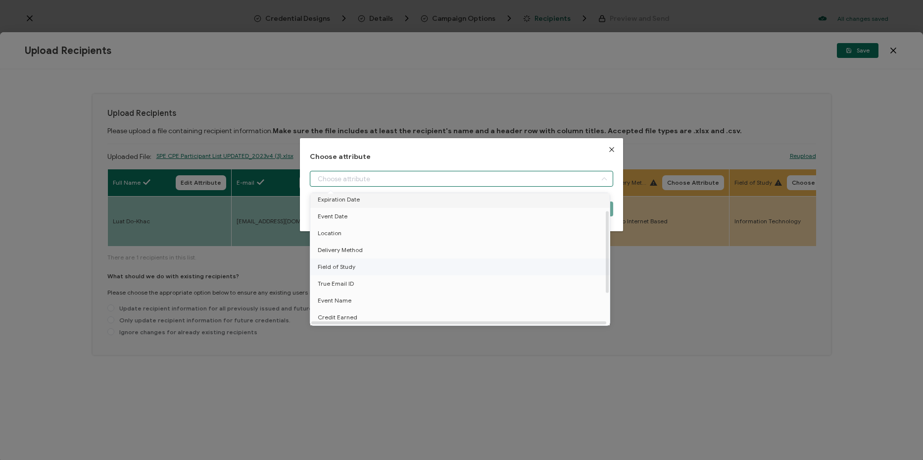
scroll to position [77, 0]
click at [436, 241] on li "Delivery Method" at bounding box center [462, 249] width 308 height 17
type input "Delivery Method"
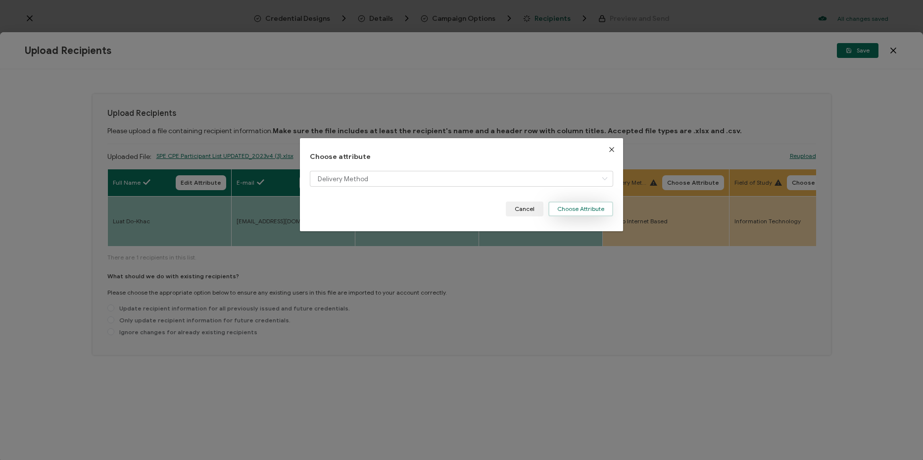
click at [602, 206] on button "Choose Attribute" at bounding box center [580, 208] width 65 height 15
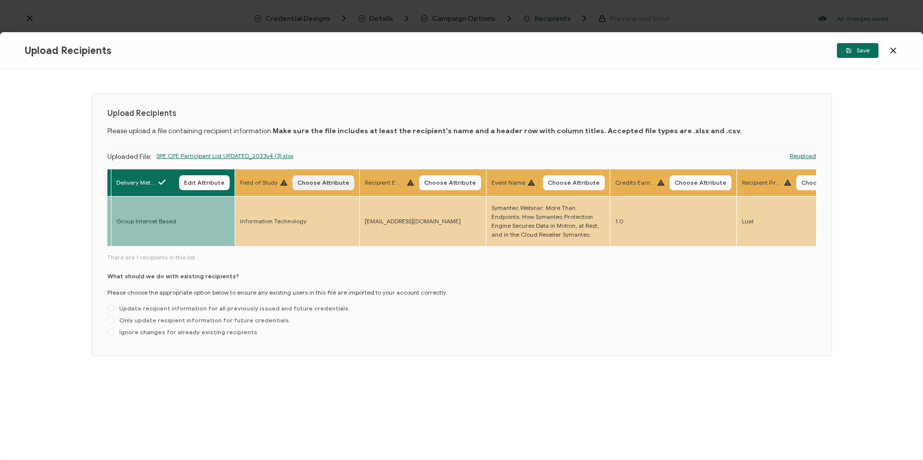
scroll to position [0, 484]
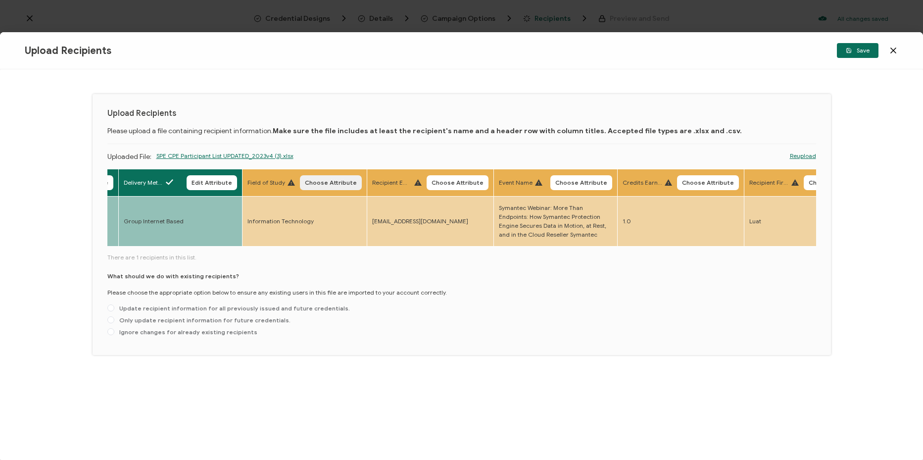
click at [336, 183] on span "Choose Attribute" at bounding box center [331, 183] width 52 height 6
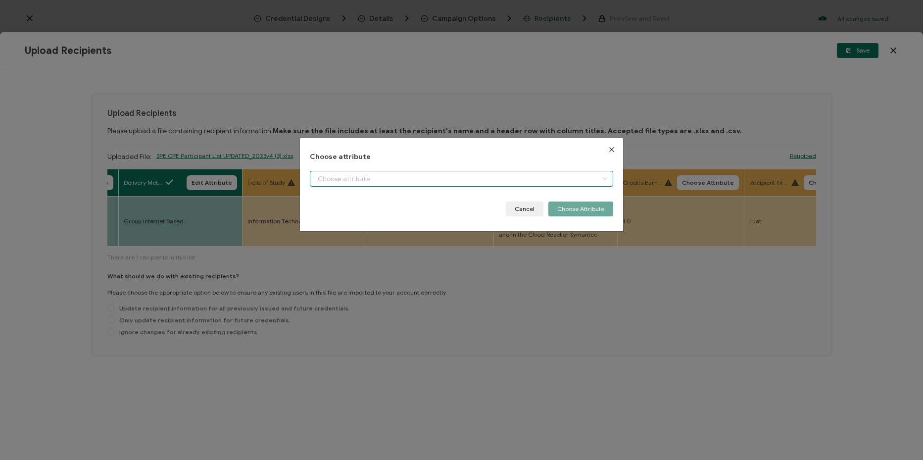
click at [369, 182] on input "dialog" at bounding box center [461, 179] width 303 height 16
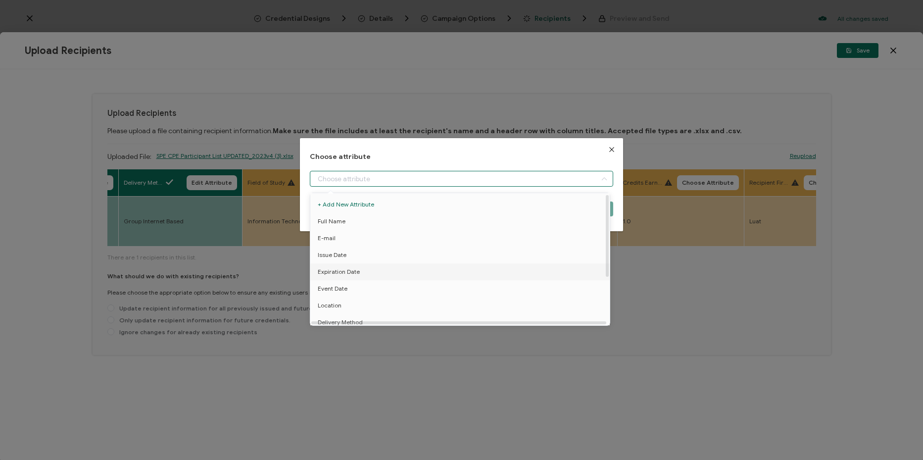
scroll to position [77, 0]
click at [398, 262] on li "Field of Study" at bounding box center [462, 266] width 308 height 17
type input "Field of Study"
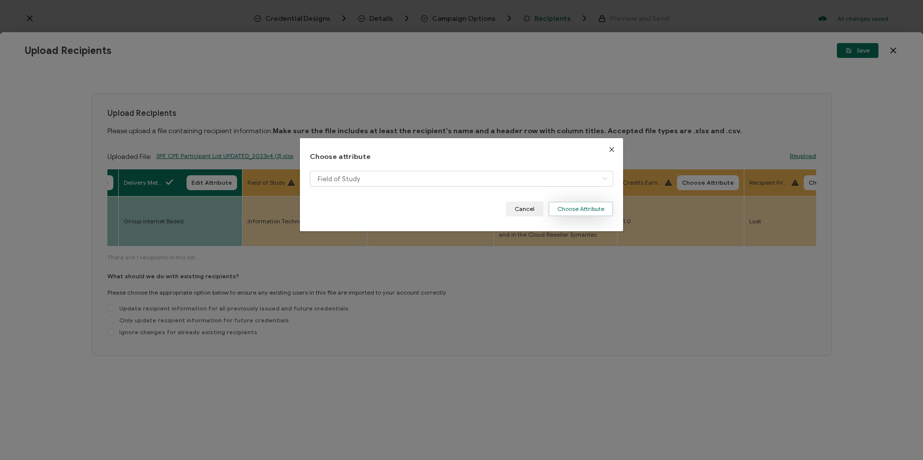
click at [568, 216] on button "Choose Attribute" at bounding box center [580, 208] width 65 height 15
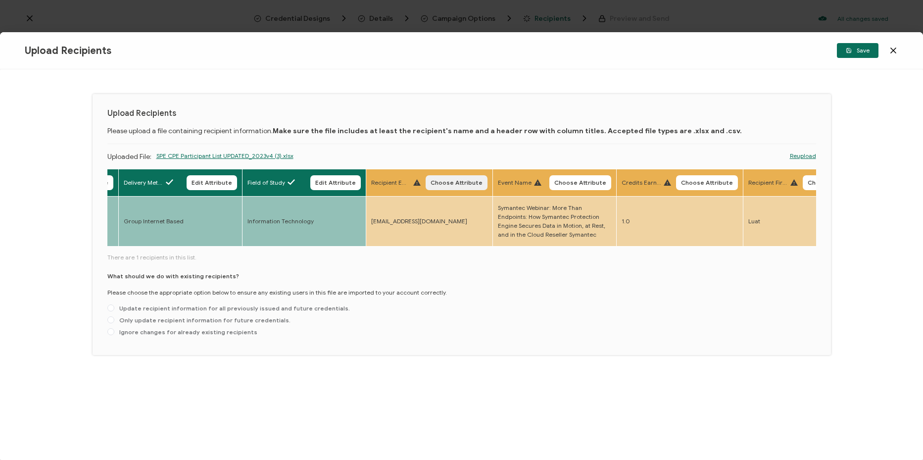
click at [471, 182] on span "Choose Attribute" at bounding box center [456, 183] width 52 height 6
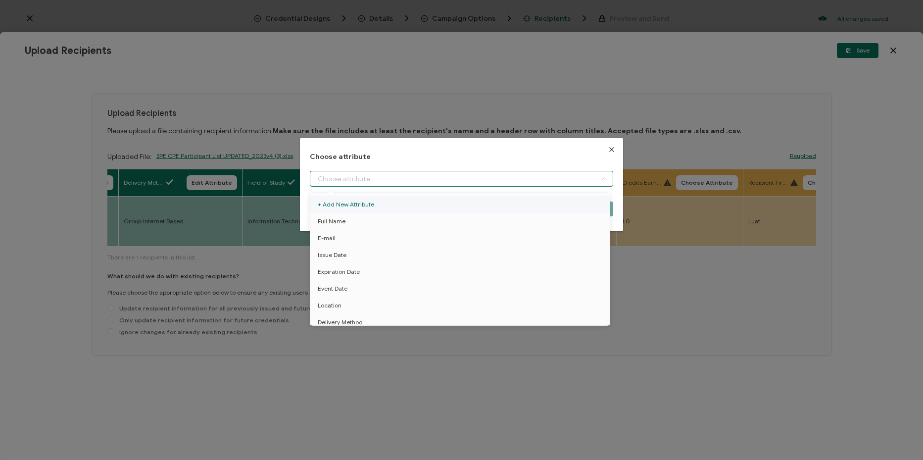
drag, startPoint x: 473, startPoint y: 171, endPoint x: 467, endPoint y: 211, distance: 40.5
click at [473, 172] on input "dialog" at bounding box center [461, 179] width 303 height 16
click at [430, 275] on li "True Email ID" at bounding box center [462, 283] width 308 height 17
type input "True Email ID"
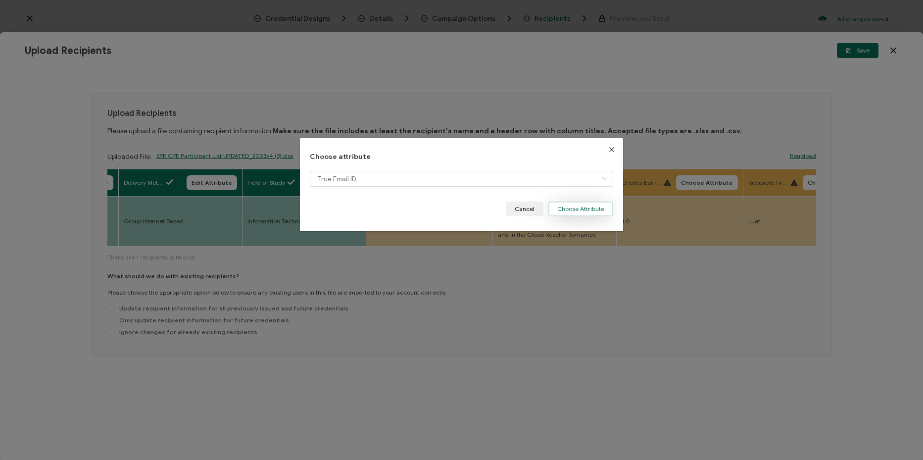
click at [581, 210] on button "Choose Attribute" at bounding box center [580, 208] width 65 height 15
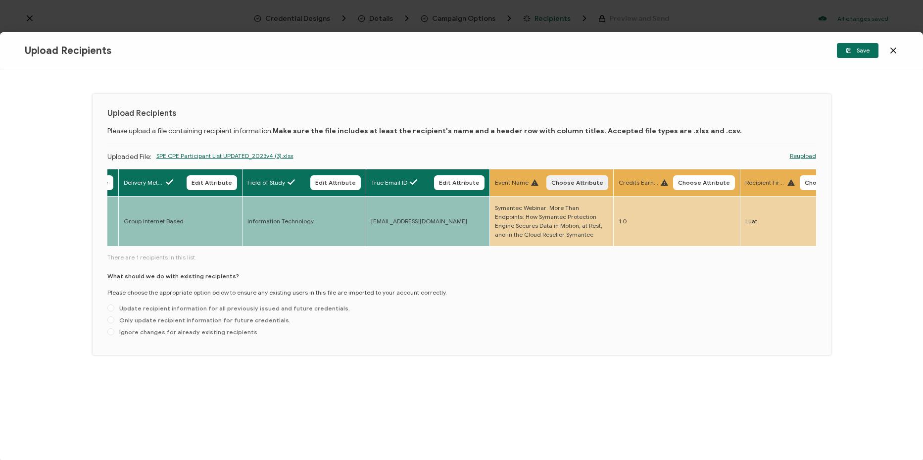
click at [579, 184] on span "Choose Attribute" at bounding box center [577, 183] width 52 height 6
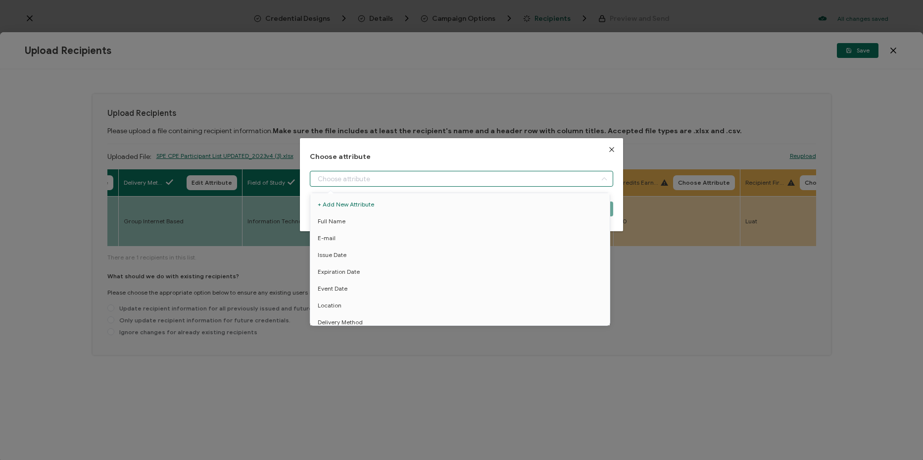
click at [513, 183] on input "dialog" at bounding box center [461, 179] width 303 height 16
click at [442, 294] on li "Event Name" at bounding box center [462, 300] width 308 height 17
type input "Event Name"
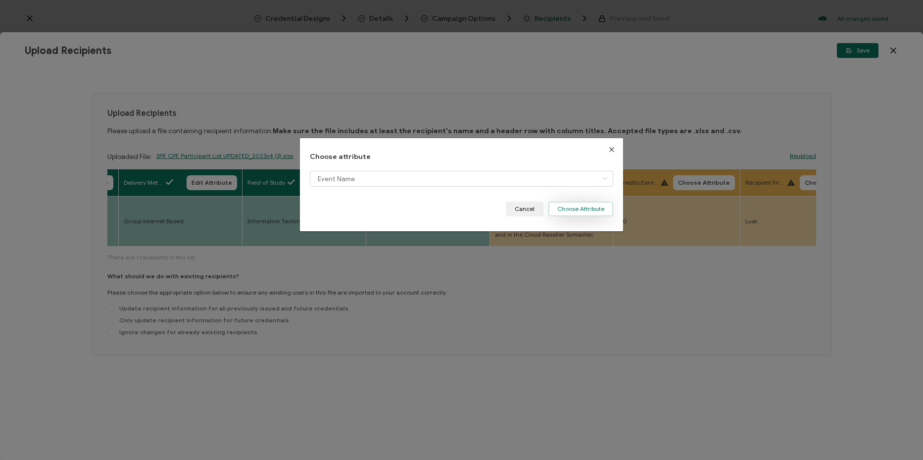
click at [583, 212] on button "Choose Attribute" at bounding box center [580, 208] width 65 height 15
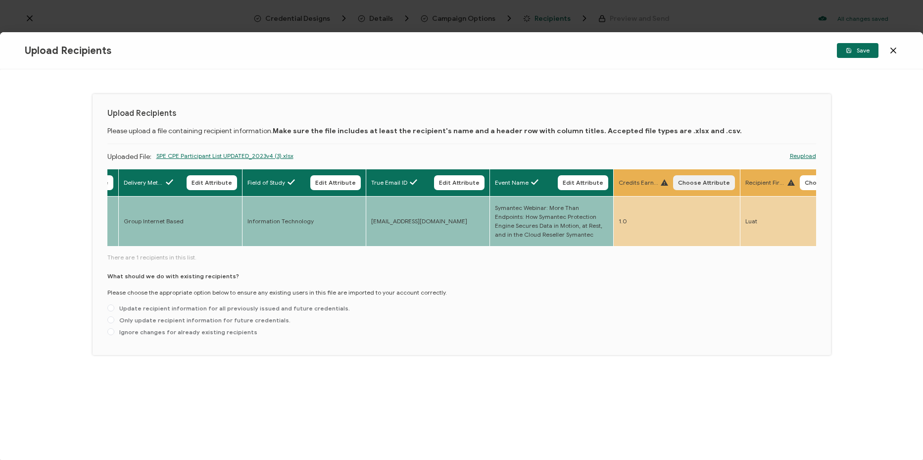
click at [708, 180] on span "Choose Attribute" at bounding box center [704, 183] width 52 height 6
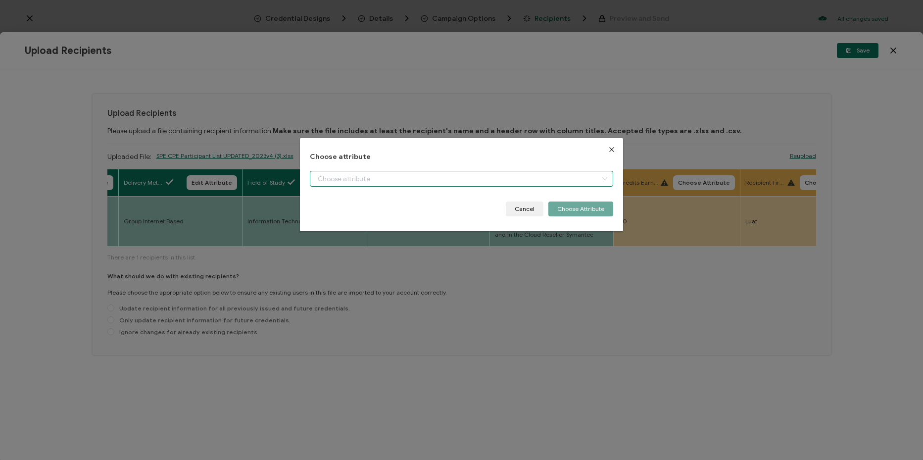
click at [558, 186] on input "dialog" at bounding box center [461, 179] width 303 height 16
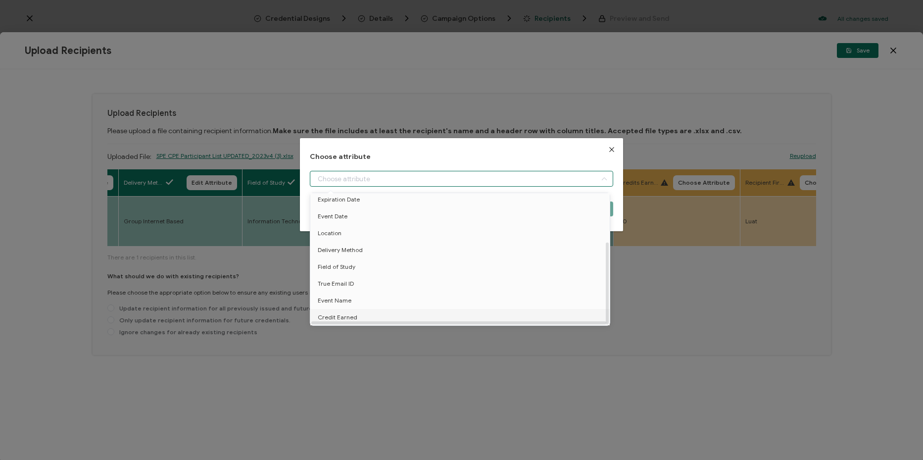
drag, startPoint x: 426, startPoint y: 312, endPoint x: 546, endPoint y: 253, distance: 133.9
click at [428, 312] on li "Credit Earned" at bounding box center [462, 317] width 308 height 17
type input "Credit Earned"
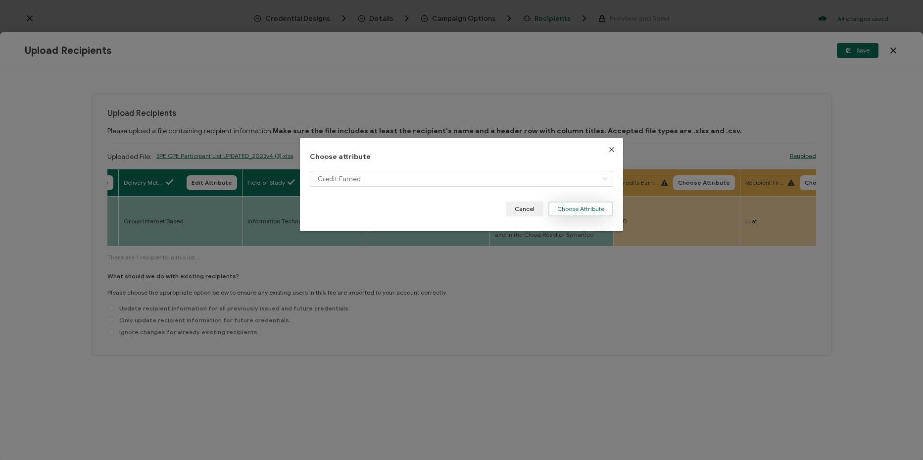
click at [574, 216] on button "Choose Attribute" at bounding box center [580, 208] width 65 height 15
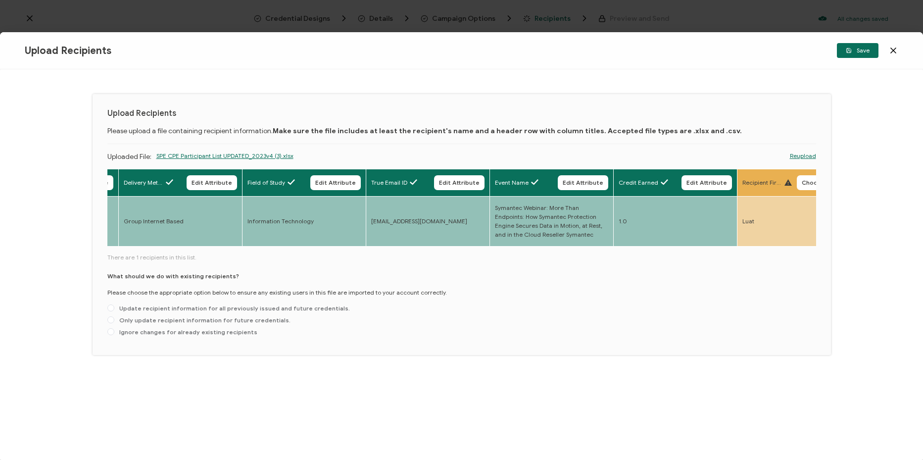
click at [350, 252] on div "Full Name Edit Attribute E-mail Edit Attribute Event Date Edit Attribute Locati…" at bounding box center [461, 254] width 709 height 171
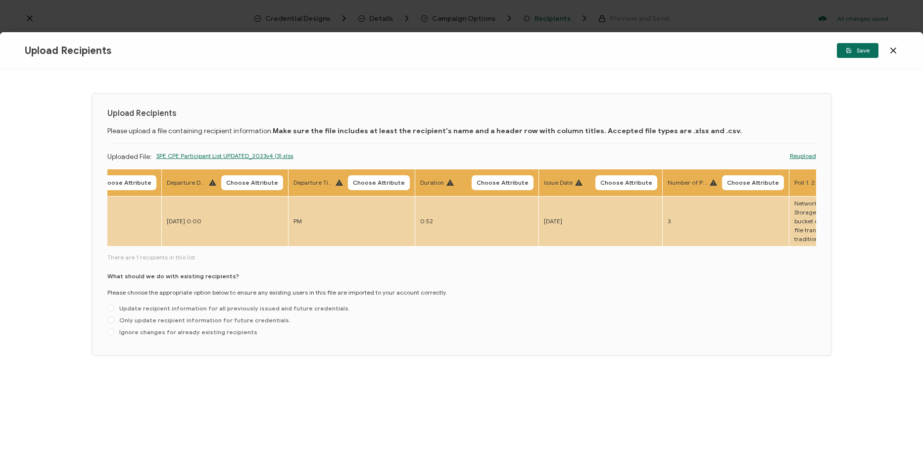
scroll to position [0, 1602]
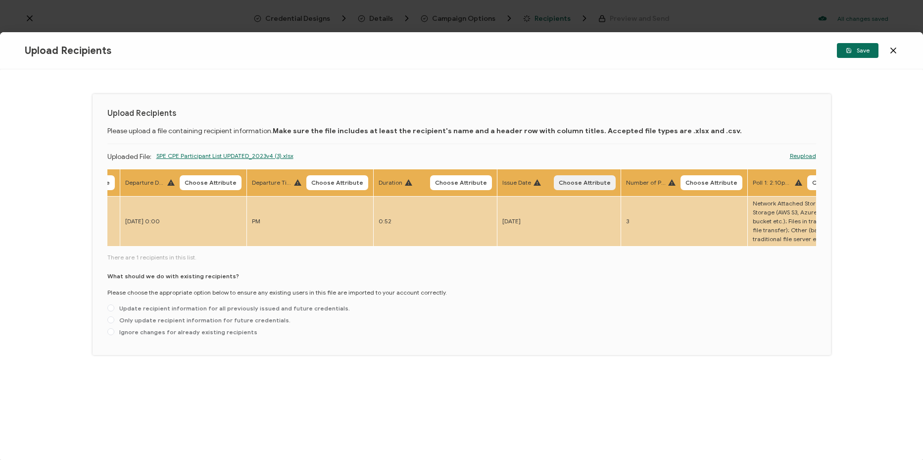
click at [581, 177] on button "Choose Attribute" at bounding box center [585, 182] width 62 height 15
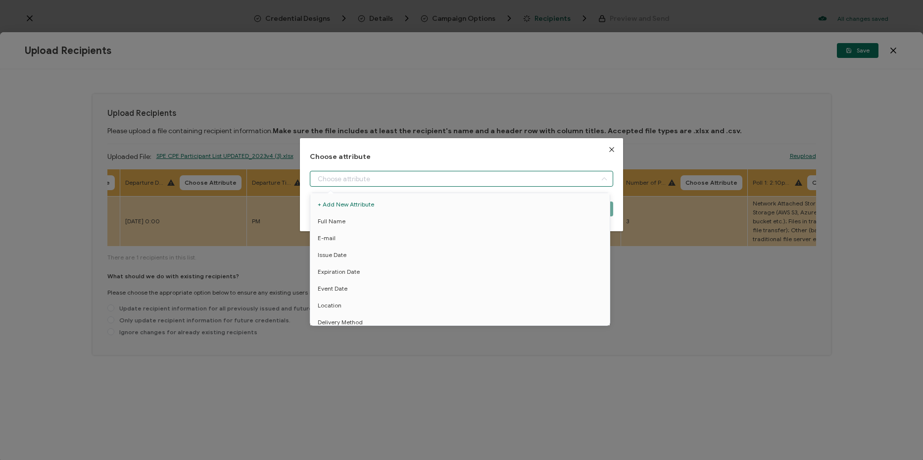
click at [541, 185] on input "dialog" at bounding box center [461, 179] width 303 height 16
click at [439, 255] on li "Issue Date" at bounding box center [462, 254] width 308 height 17
type input "Issue Date"
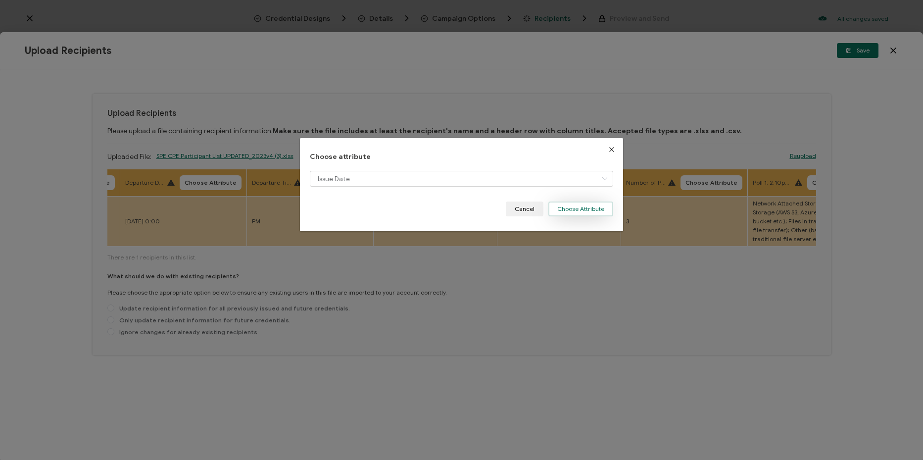
drag, startPoint x: 568, startPoint y: 207, endPoint x: 557, endPoint y: 231, distance: 25.7
click at [568, 208] on button "Choose Attribute" at bounding box center [580, 208] width 65 height 15
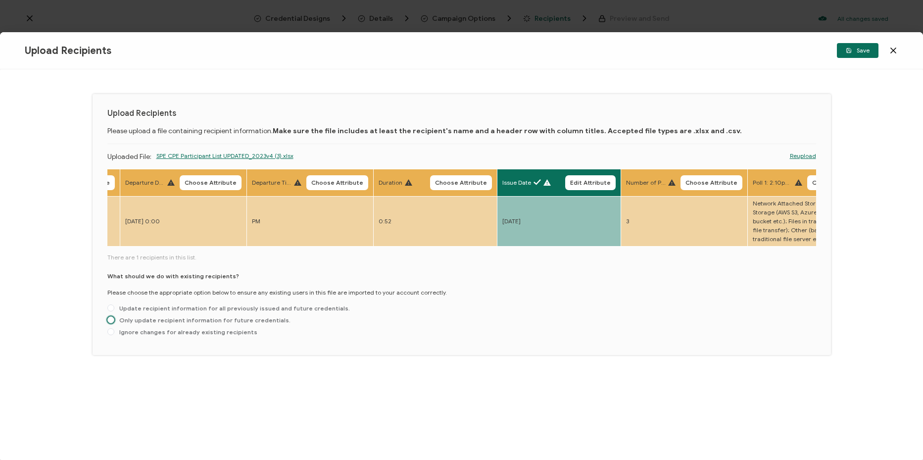
click at [201, 324] on span "Only update recipient information for future credentials." at bounding box center [202, 319] width 176 height 7
click at [114, 324] on input "Only update recipient information for future credentials." at bounding box center [110, 320] width 7 height 8
radio input "true"
click at [857, 52] on span "Save" at bounding box center [858, 51] width 24 height 6
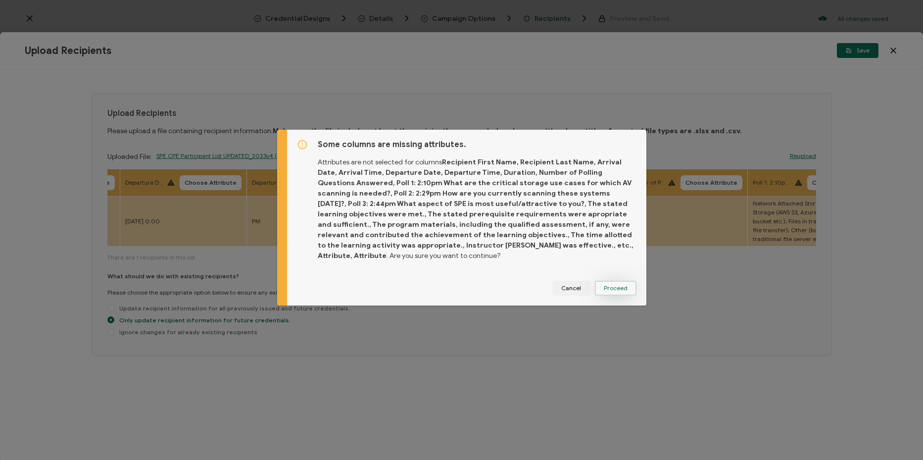
click at [618, 286] on button "Proceed" at bounding box center [616, 288] width 42 height 15
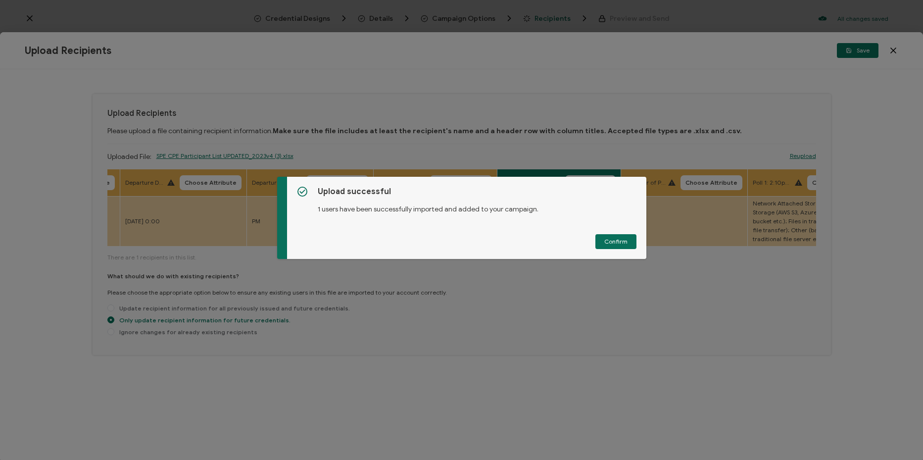
click at [622, 239] on span "Confirm" at bounding box center [615, 241] width 23 height 6
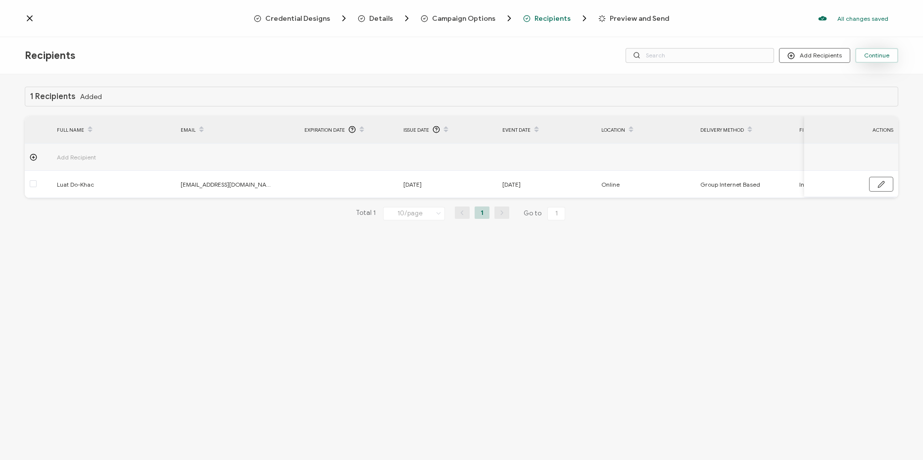
click at [887, 57] on span "Continue" at bounding box center [876, 55] width 25 height 6
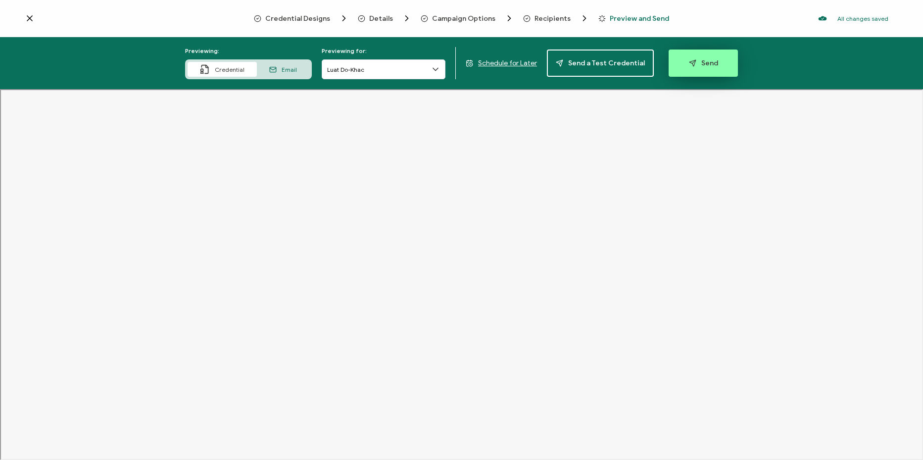
click at [709, 61] on span "Send" at bounding box center [703, 62] width 29 height 7
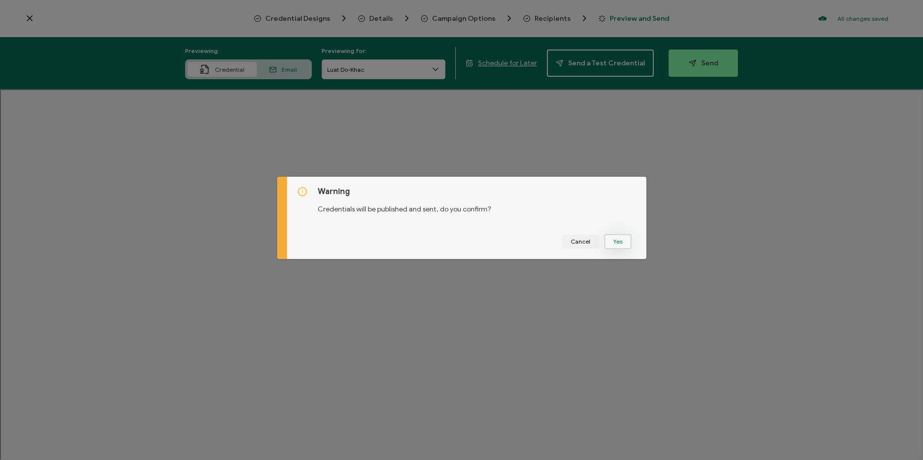
click at [621, 236] on button "Yes" at bounding box center [617, 241] width 27 height 15
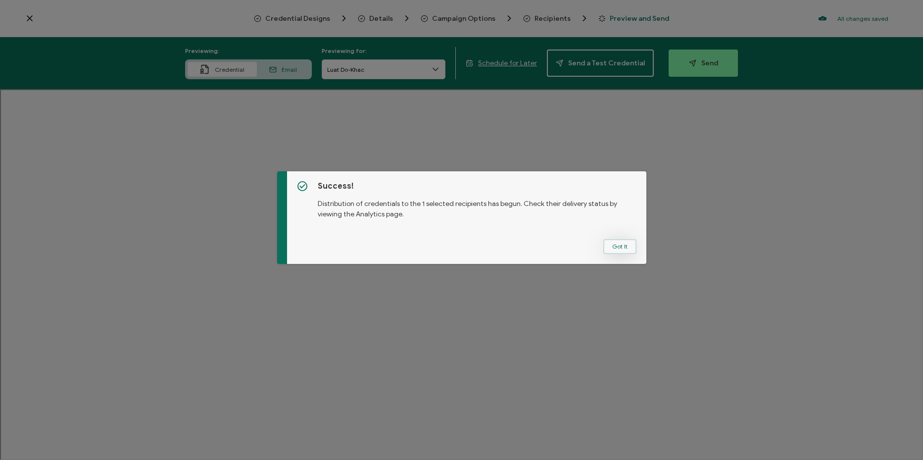
click at [618, 244] on button "Got It" at bounding box center [619, 246] width 33 height 15
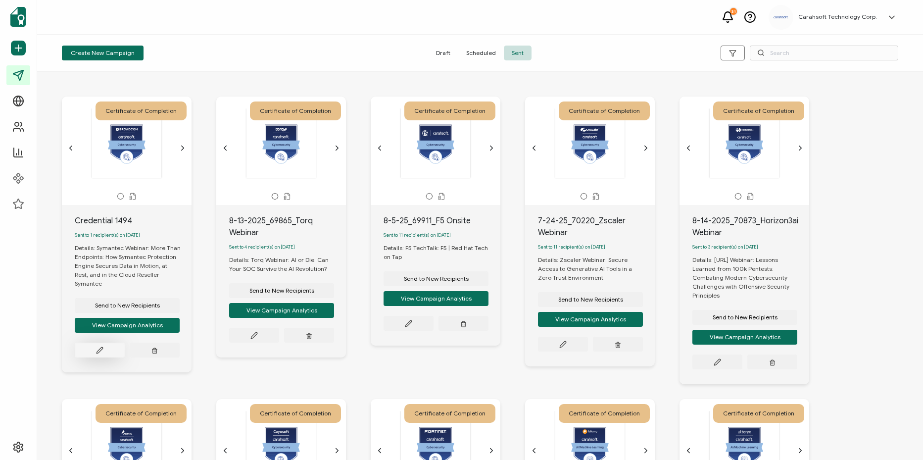
click at [102, 346] on icon at bounding box center [99, 349] width 7 height 7
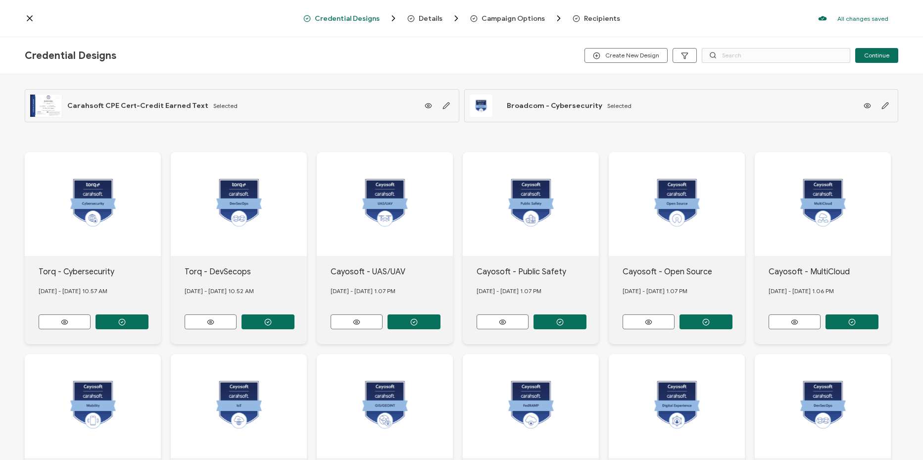
click at [515, 18] on span "Campaign Options" at bounding box center [512, 18] width 63 height 7
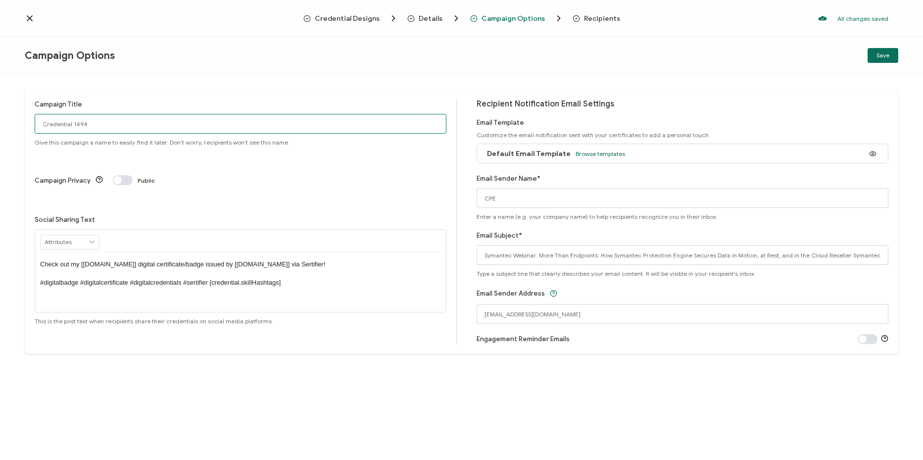
click at [129, 125] on input "Credential 1494" at bounding box center [241, 124] width 412 height 20
click at [69, 124] on input "[DATE]_Broadcom Webinar" at bounding box center [241, 124] width 412 height 20
click at [67, 124] on input "[DATE]_Broadcom Webinar" at bounding box center [241, 124] width 412 height 20
type input "7-24-25_70682_Broadcom Webinar"
click at [877, 57] on span "Save" at bounding box center [882, 55] width 13 height 6
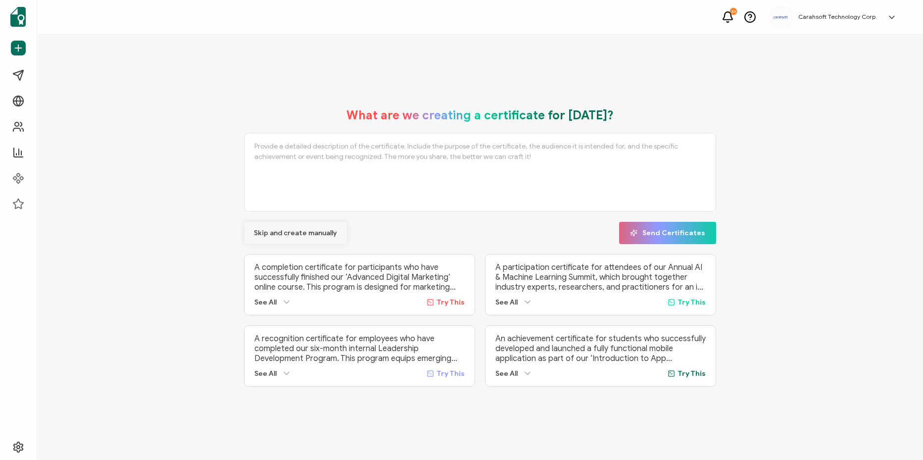
click at [302, 226] on button "Skip and create manually" at bounding box center [295, 233] width 103 height 22
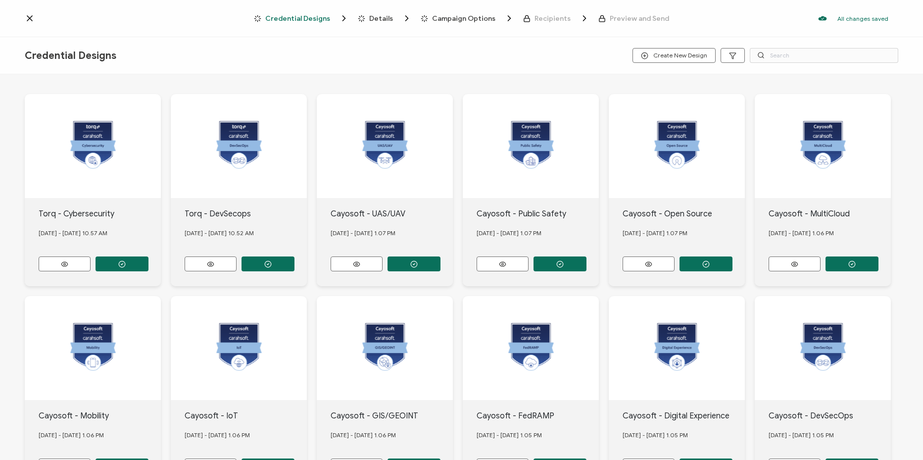
click at [24, 19] on div "Credential Designs Details Campaign Options Recipients Preview and Send All cha…" at bounding box center [461, 18] width 923 height 37
click at [27, 16] on icon at bounding box center [29, 18] width 5 height 5
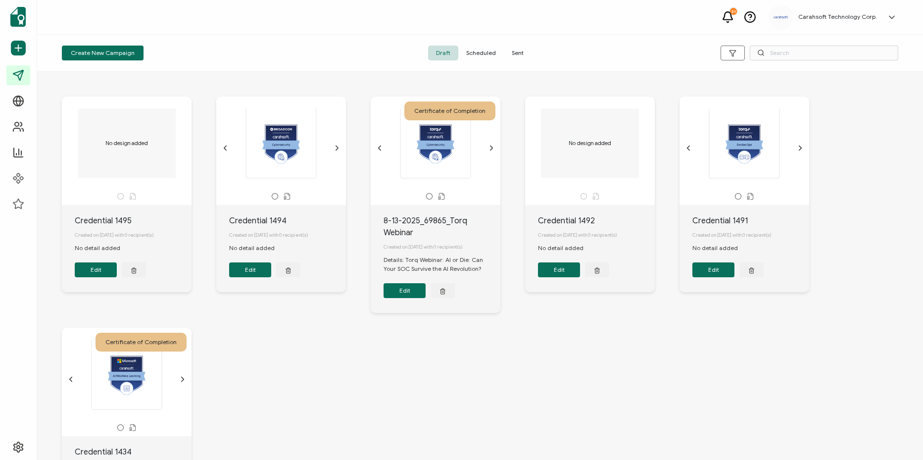
click at [246, 272] on button "Edit" at bounding box center [250, 269] width 42 height 15
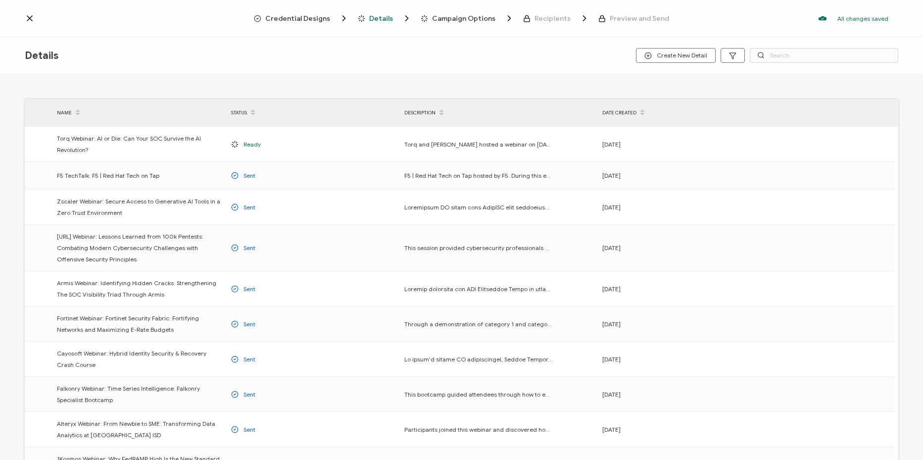
click at [27, 19] on icon at bounding box center [30, 18] width 10 height 10
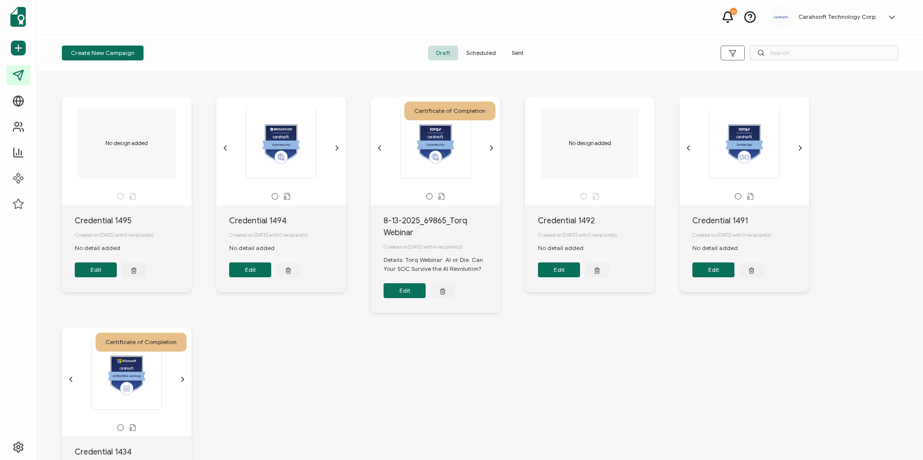
click at [486, 52] on span "Scheduled" at bounding box center [481, 53] width 46 height 15
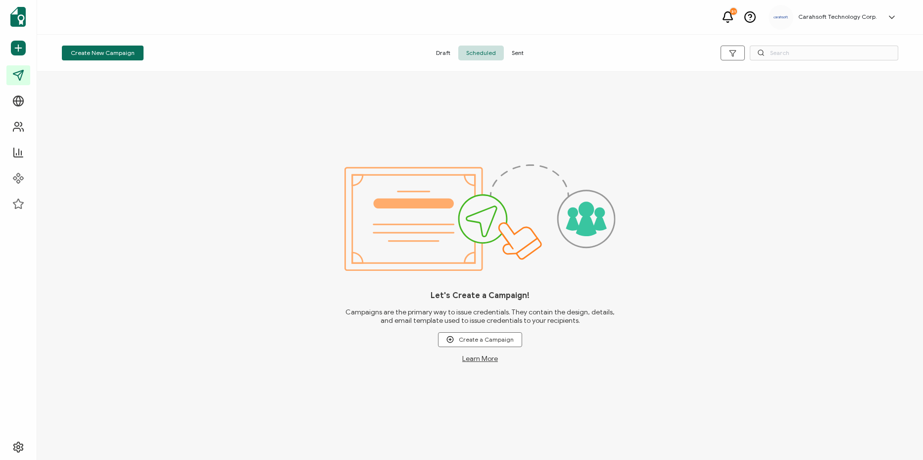
click at [443, 51] on span "Draft" at bounding box center [443, 53] width 30 height 15
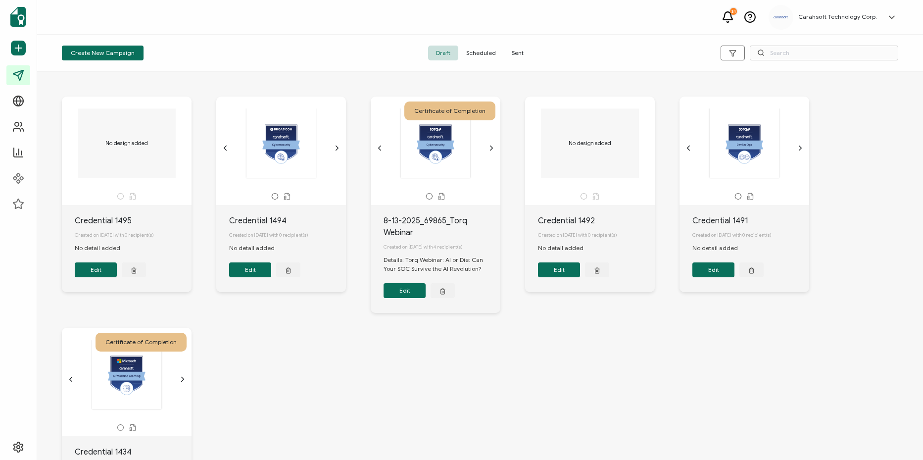
click at [516, 56] on span "Sent" at bounding box center [518, 53] width 28 height 15
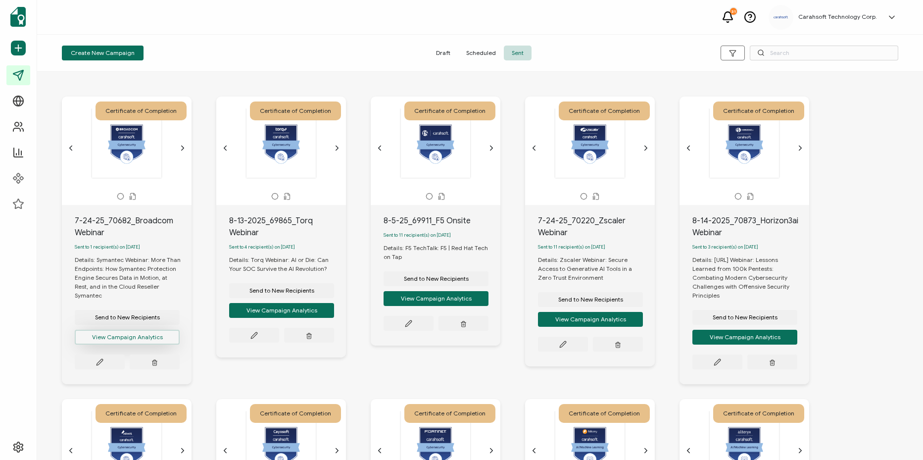
click at [145, 332] on button "View Campaign Analytics" at bounding box center [127, 337] width 105 height 15
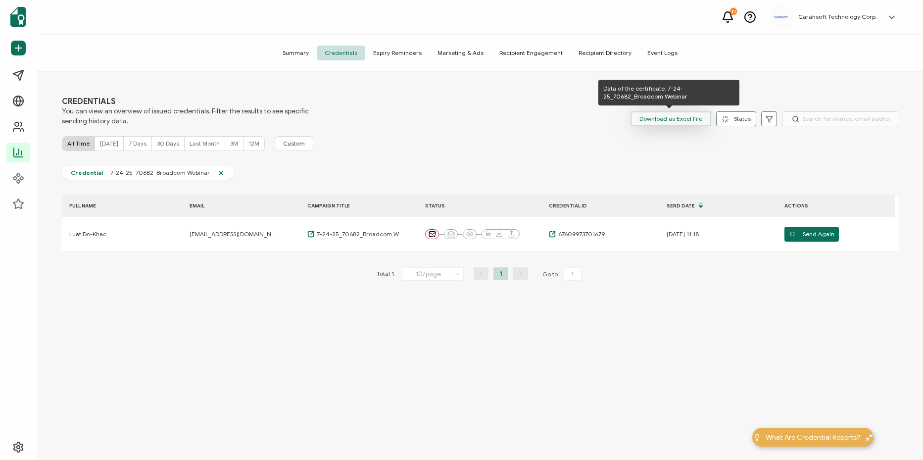
click at [650, 119] on span "Download as Excel File" at bounding box center [670, 118] width 63 height 15
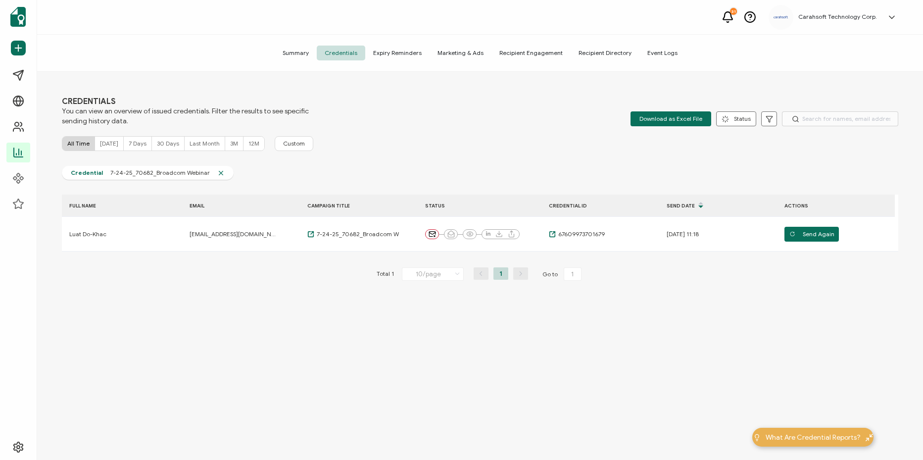
click at [429, 164] on div "CREDENTIALS You can view an overview of issued credentials. Filter the results …" at bounding box center [480, 267] width 886 height 390
